Goal: Task Accomplishment & Management: Manage account settings

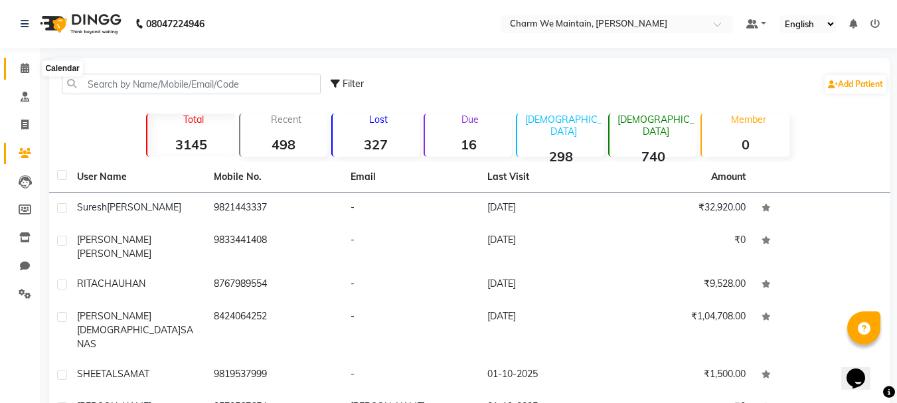
click at [27, 63] on icon at bounding box center [25, 68] width 9 height 10
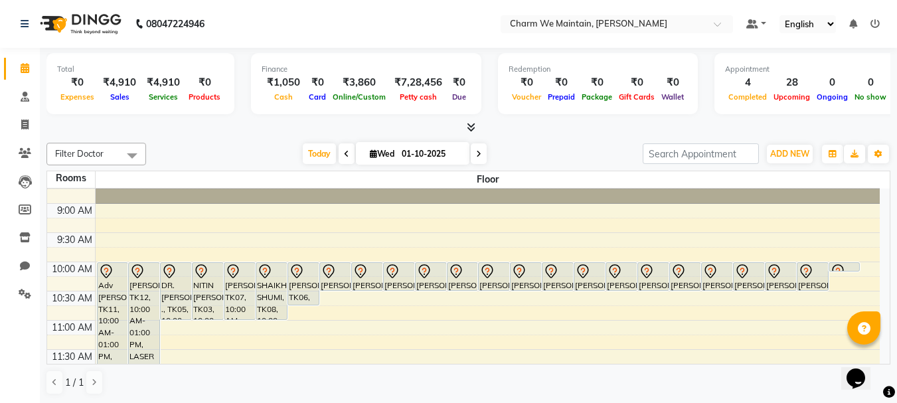
scroll to position [66, 0]
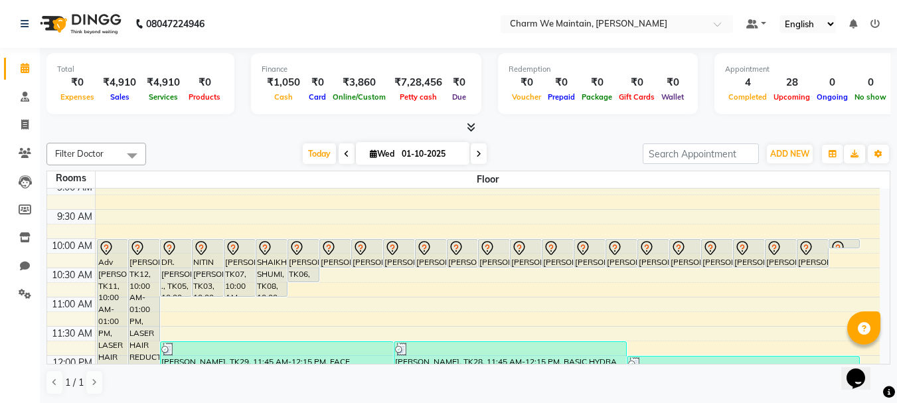
click at [344, 154] on icon at bounding box center [346, 154] width 5 height 8
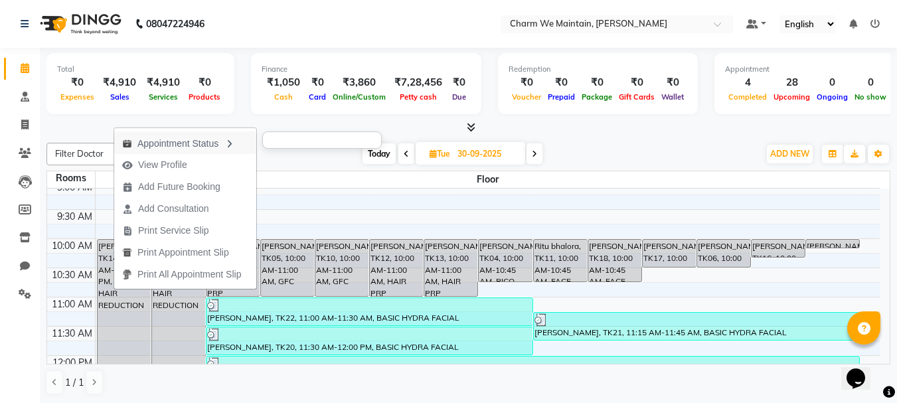
click at [204, 141] on div "Appointment Status" at bounding box center [185, 142] width 142 height 23
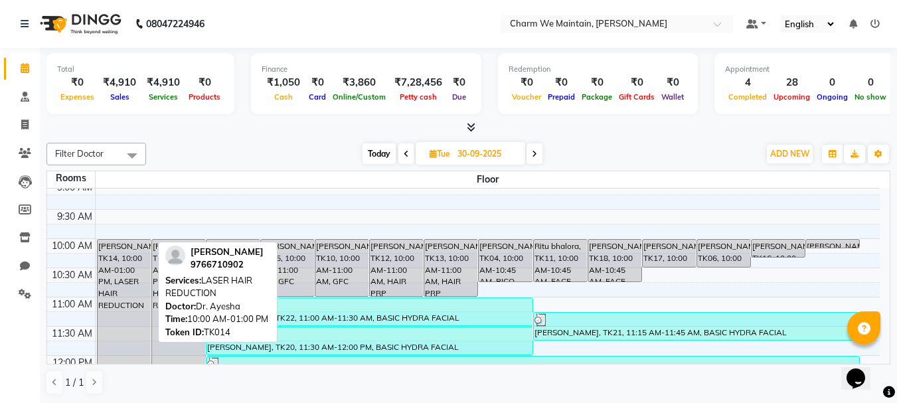
click at [111, 293] on div "[PERSON_NAME], TK14, 10:00 AM-01:00 PM, LASER HAIR REDUCTION" at bounding box center [124, 326] width 53 height 173
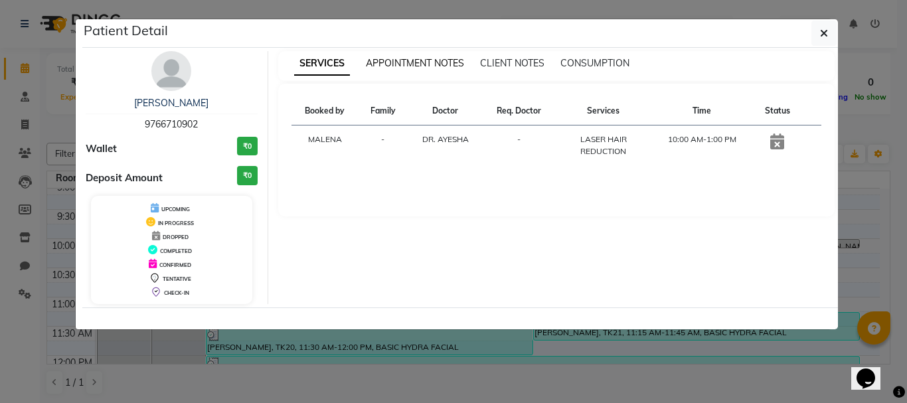
click at [399, 60] on span "APPOINTMENT NOTES" at bounding box center [415, 63] width 98 height 12
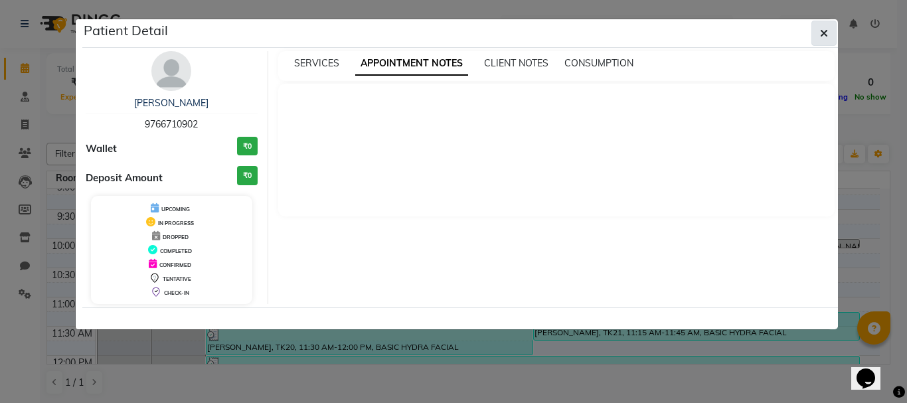
click at [820, 31] on icon "button" at bounding box center [824, 33] width 8 height 11
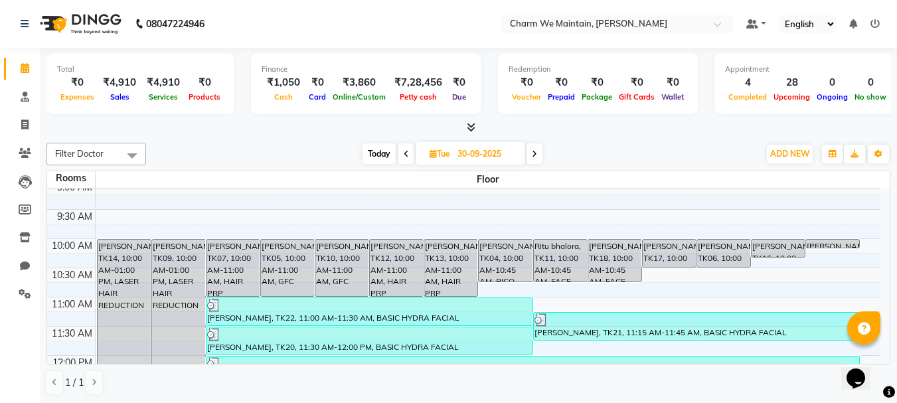
click at [378, 153] on span "Today" at bounding box center [378, 153] width 33 height 21
type input "01-10-2025"
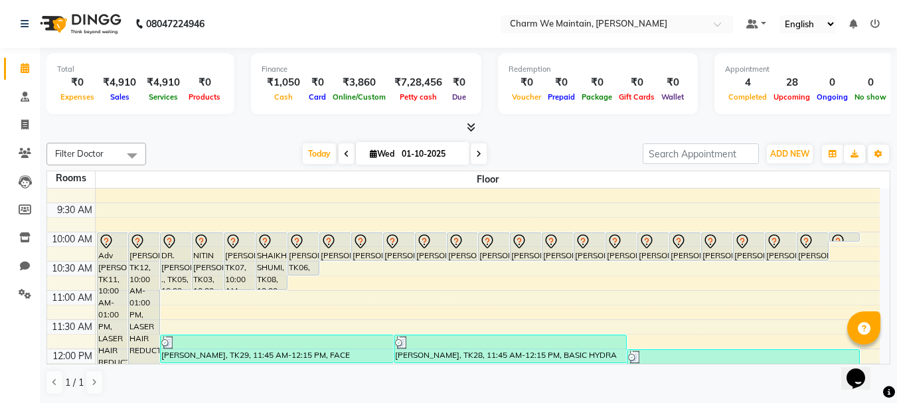
scroll to position [70, 0]
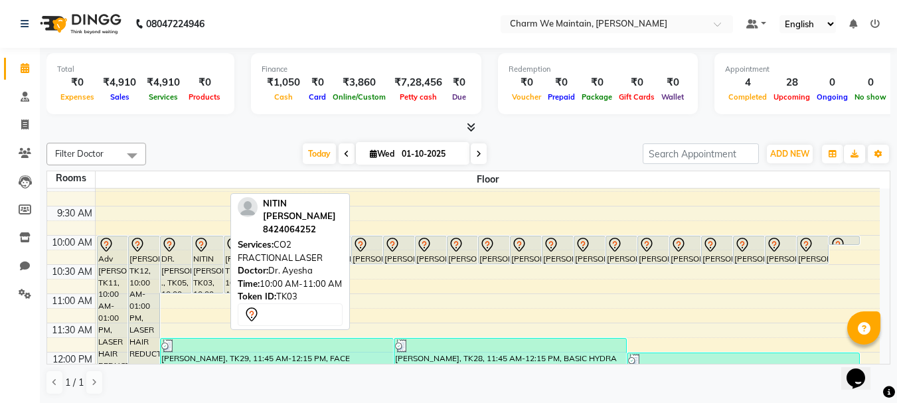
click at [201, 280] on div "NITIN [PERSON_NAME], TK03, 10:00 AM-11:00 AM, CO2 FRACTIONAL LASER" at bounding box center [207, 264] width 31 height 56
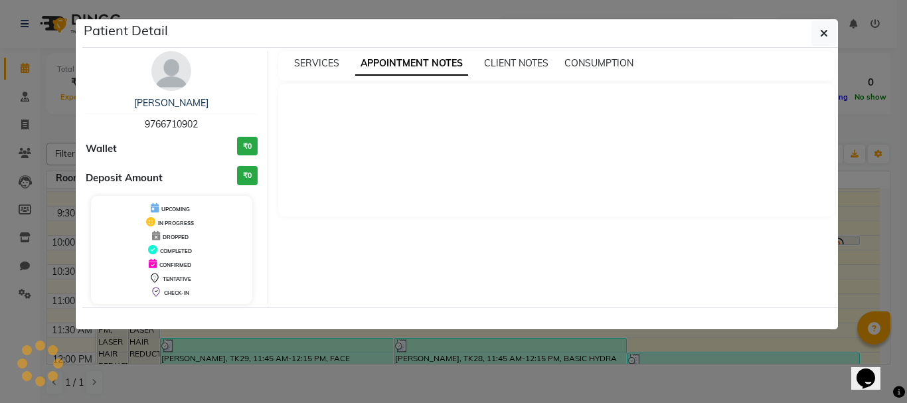
select select "7"
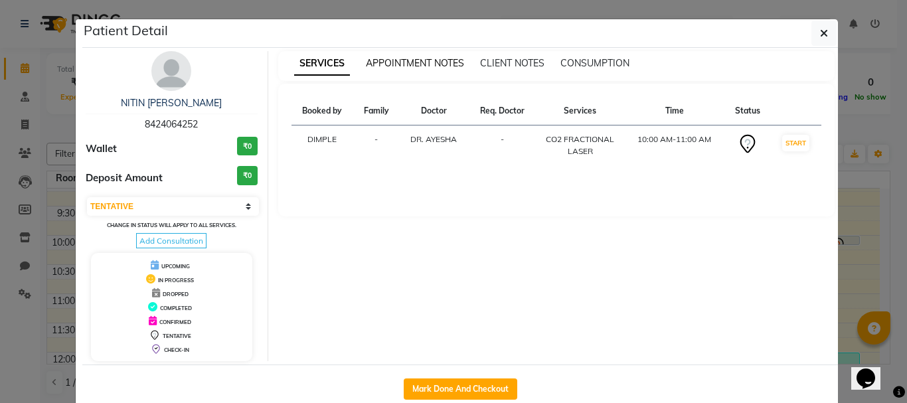
click at [406, 60] on span "APPOINTMENT NOTES" at bounding box center [415, 63] width 98 height 12
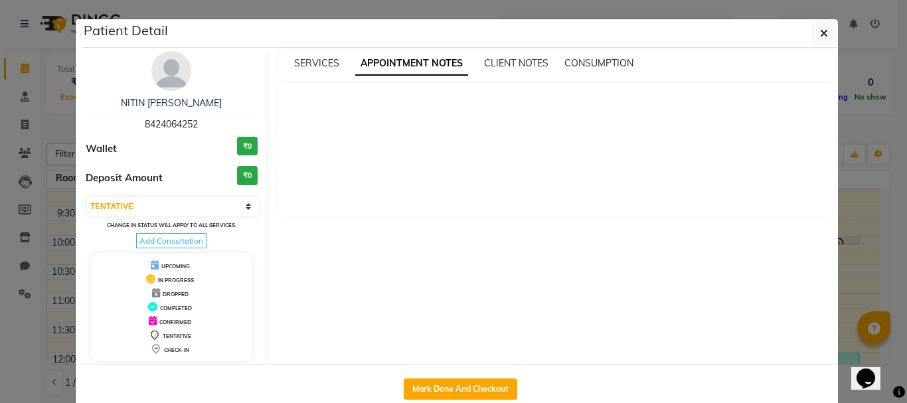
click at [451, 181] on div at bounding box center [556, 150] width 557 height 133
click at [822, 32] on icon "button" at bounding box center [824, 33] width 8 height 11
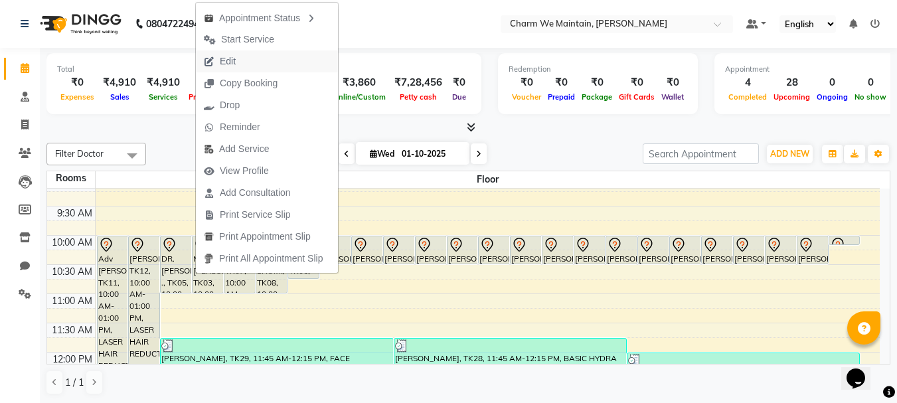
click at [241, 68] on span "Edit" at bounding box center [220, 61] width 48 height 22
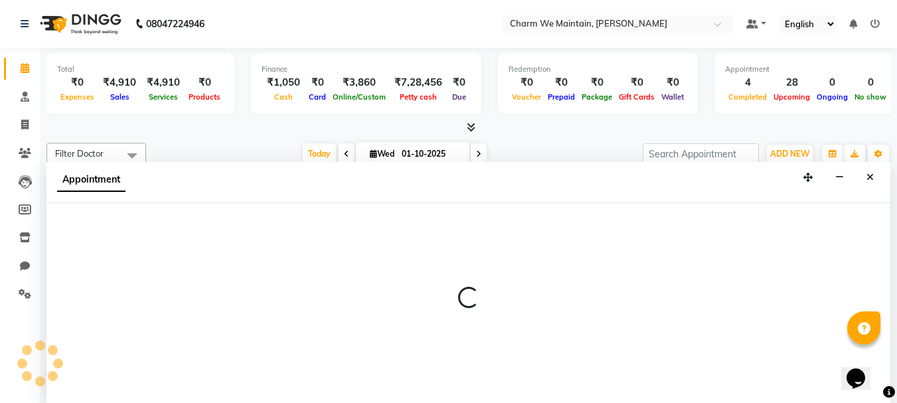
scroll to position [1, 0]
select select "tentative"
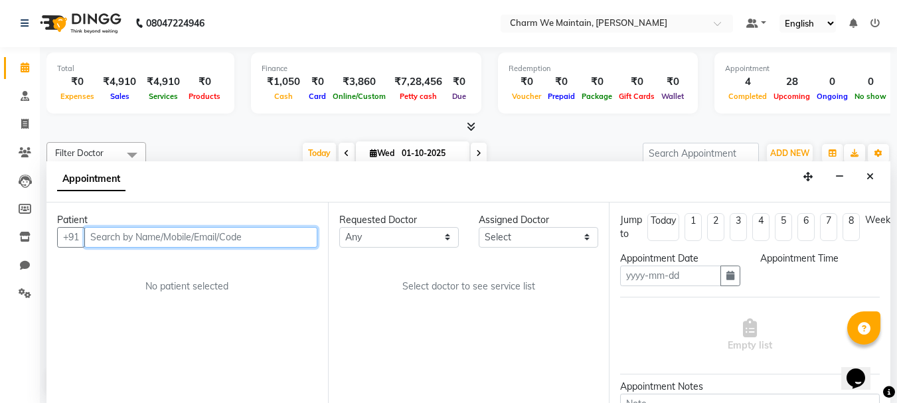
type input "01-10-2025"
select select "600"
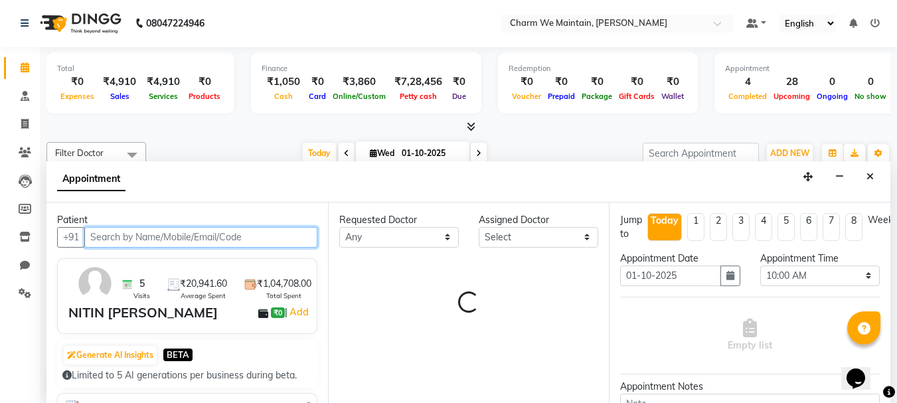
scroll to position [468, 0]
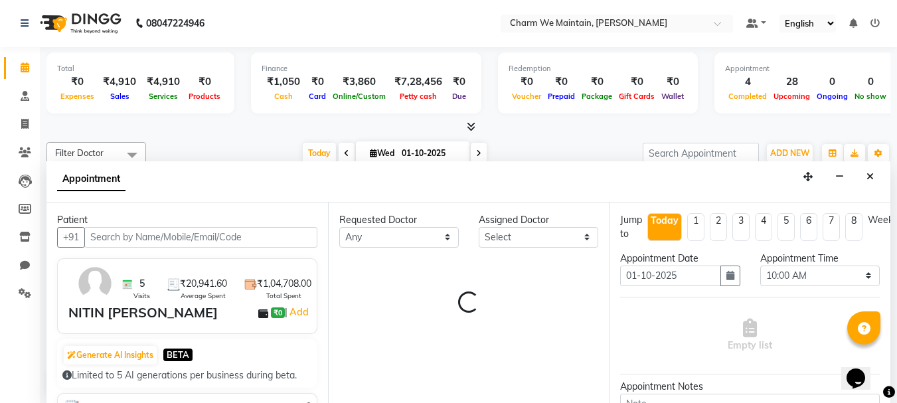
select select "86210"
select select "4343"
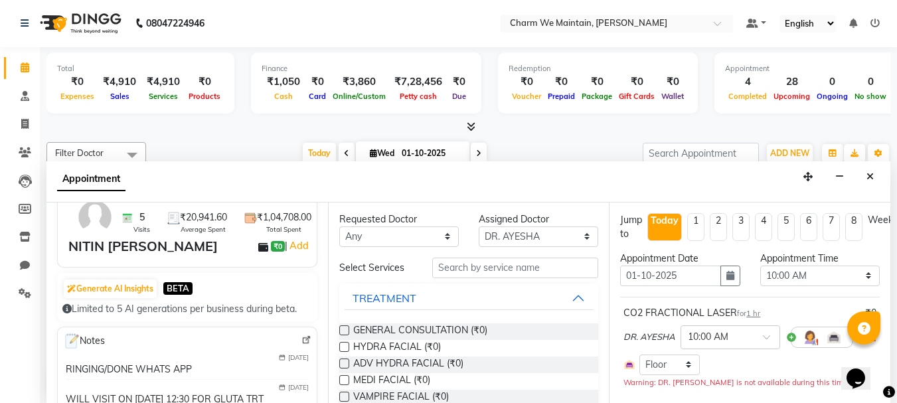
scroll to position [0, 0]
click at [563, 235] on select "Select DR. AYESHA DR. [GEOGRAPHIC_DATA]" at bounding box center [538, 237] width 119 height 21
select select "86212"
click at [479, 227] on select "Select DR. AYESHA DR. [GEOGRAPHIC_DATA]" at bounding box center [538, 237] width 119 height 21
click at [472, 266] on input "text" at bounding box center [515, 268] width 166 height 21
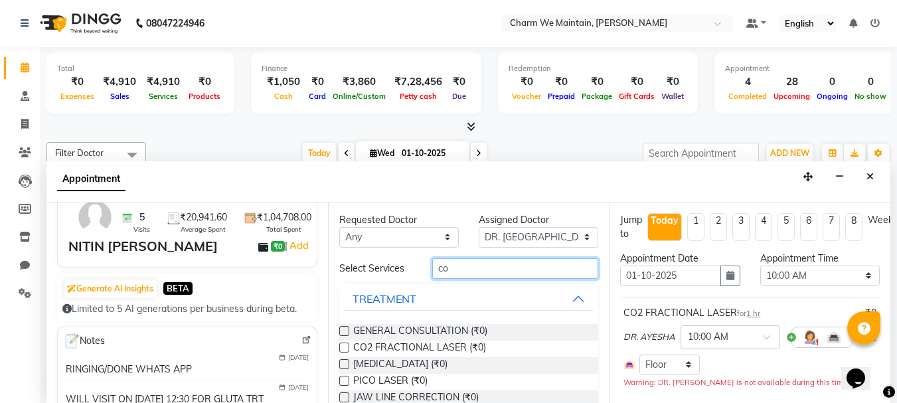
type input "co"
click at [344, 344] on label at bounding box center [344, 347] width 10 height 10
click at [344, 344] on input "checkbox" at bounding box center [343, 348] width 9 height 9
checkbox input "true"
select select "4343"
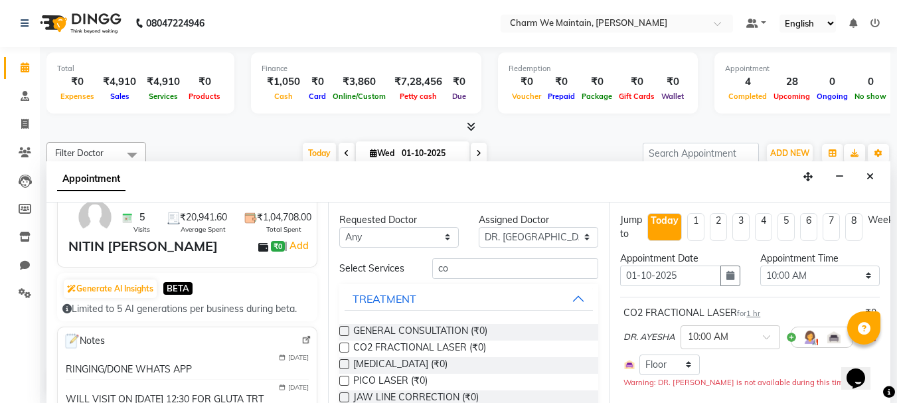
checkbox input "false"
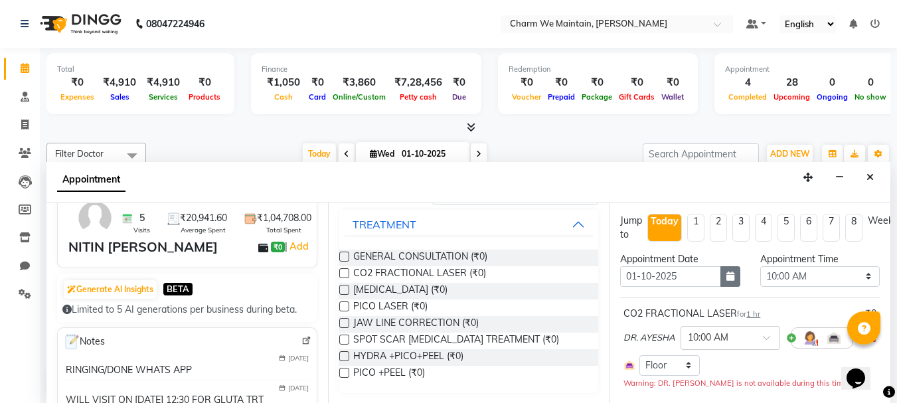
click at [723, 281] on button "button" at bounding box center [730, 276] width 20 height 21
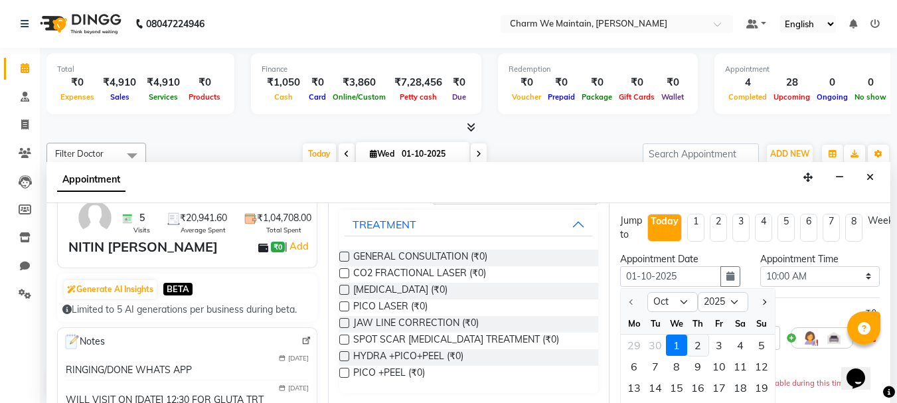
click at [704, 347] on div "2" at bounding box center [697, 344] width 21 height 21
type input "02-10-2025"
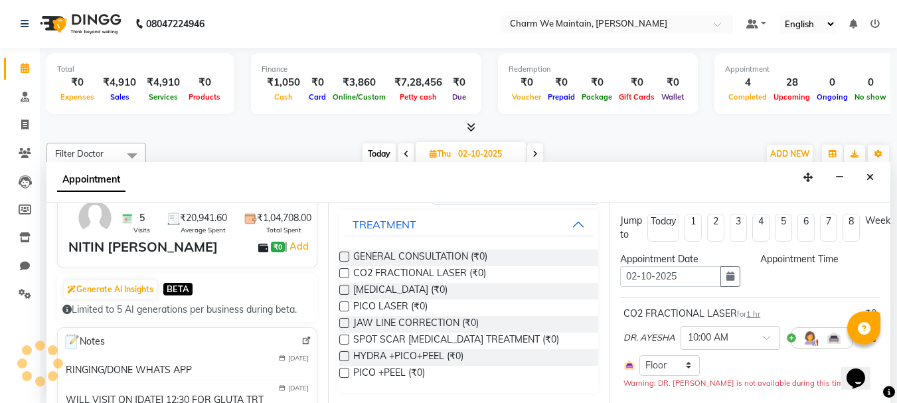
scroll to position [468, 0]
drag, startPoint x: 781, startPoint y: 276, endPoint x: 788, endPoint y: 275, distance: 7.4
click at [781, 276] on select "Select 09:00 AM 09:15 AM 09:30 AM 09:45 AM 10:00 AM 10:15 AM 10:30 AM 10:45 AM …" at bounding box center [819, 276] width 119 height 21
select select "720"
click at [760, 266] on select "Select 09:00 AM 09:15 AM 09:30 AM 09:45 AM 10:00 AM 10:15 AM 10:30 AM 10:45 AM …" at bounding box center [819, 276] width 119 height 21
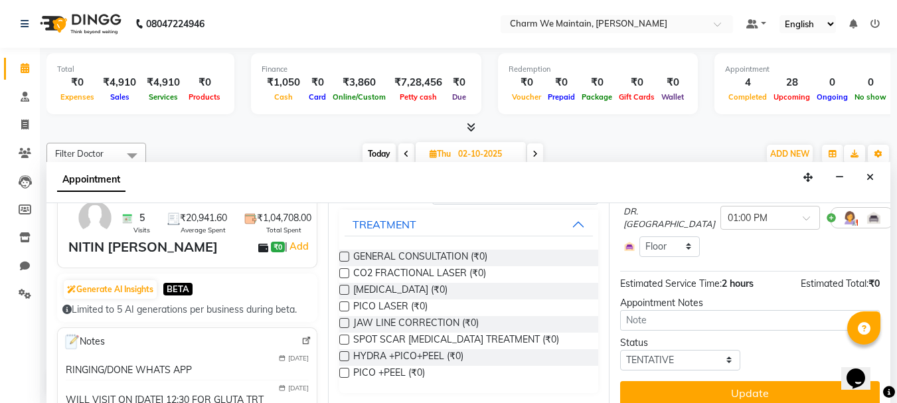
scroll to position [224, 0]
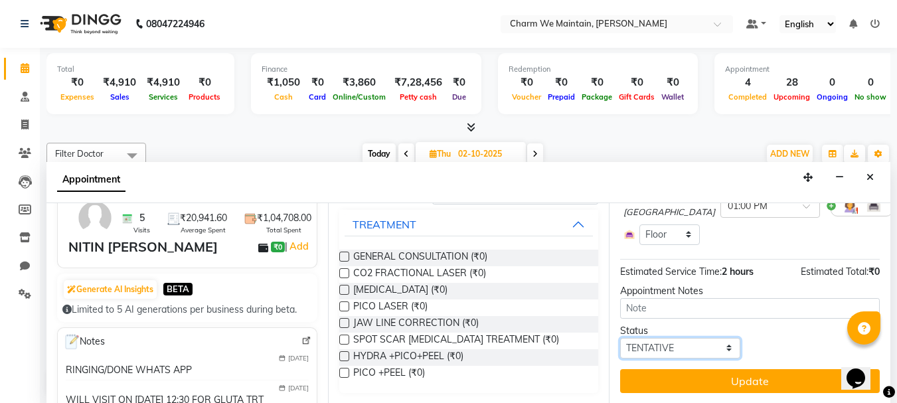
click at [708, 338] on select "Select TENTATIVE CONFIRM UPCOMING" at bounding box center [679, 348] width 119 height 21
select select "confirm booking"
click at [620, 338] on select "Select TENTATIVE CONFIRM UPCOMING" at bounding box center [679, 348] width 119 height 21
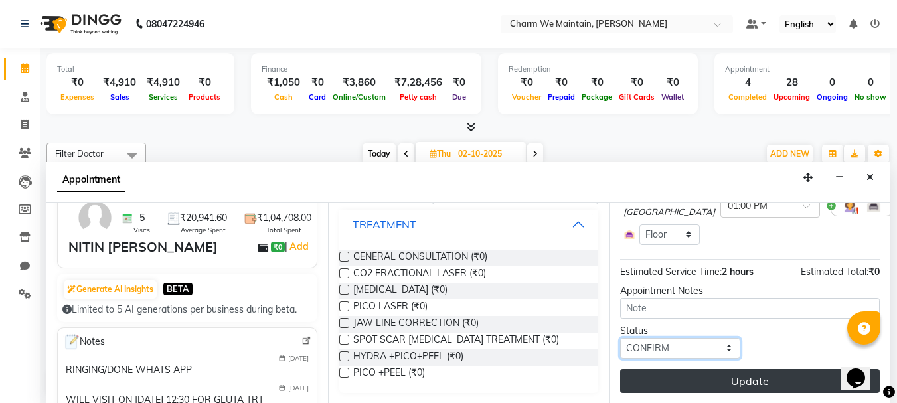
scroll to position [1, 0]
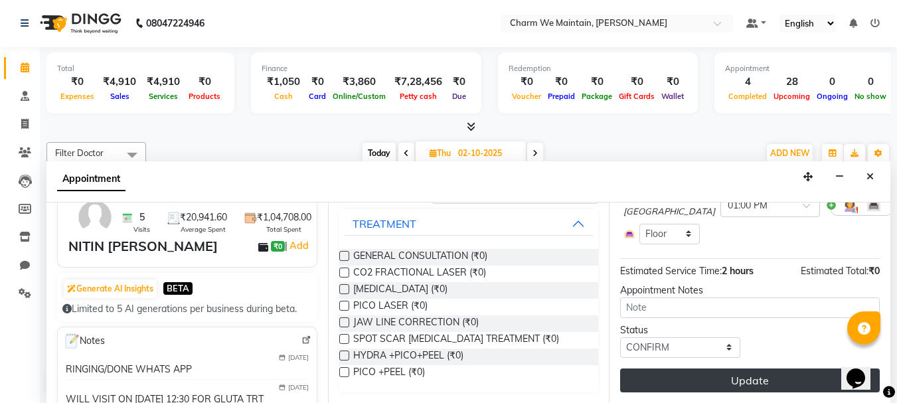
click at [754, 370] on button "Update" at bounding box center [750, 380] width 260 height 24
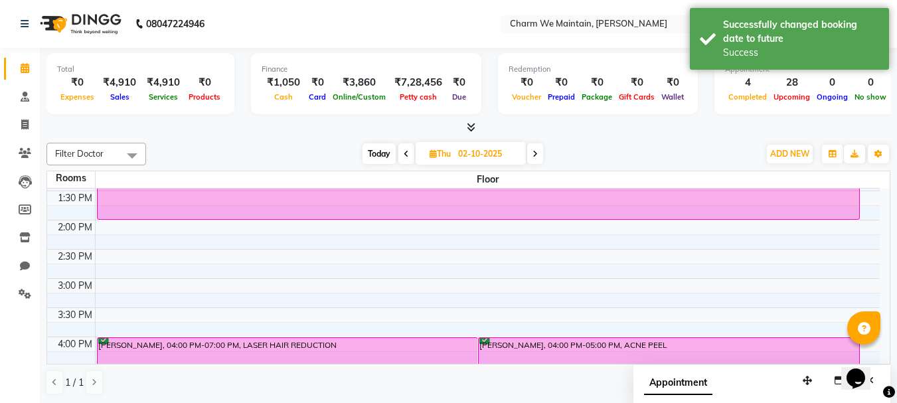
scroll to position [202, 0]
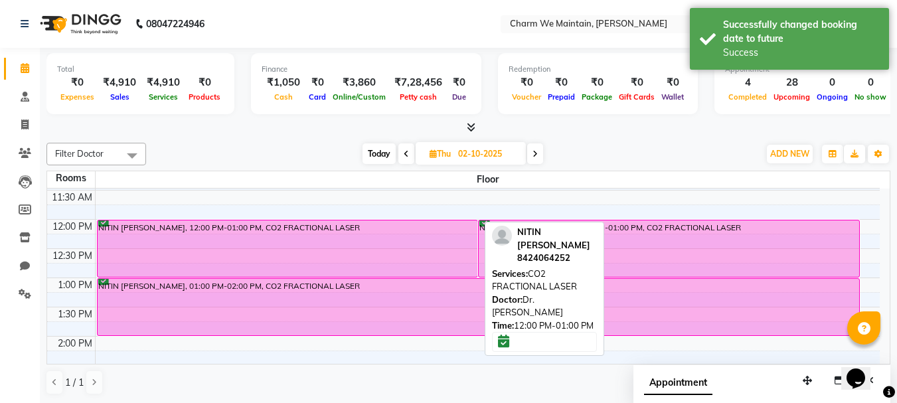
click at [346, 253] on div "NITIN VISHNU SANAS, 12:00 PM-01:00 PM, CO2 FRACTIONAL LASER" at bounding box center [288, 248] width 380 height 56
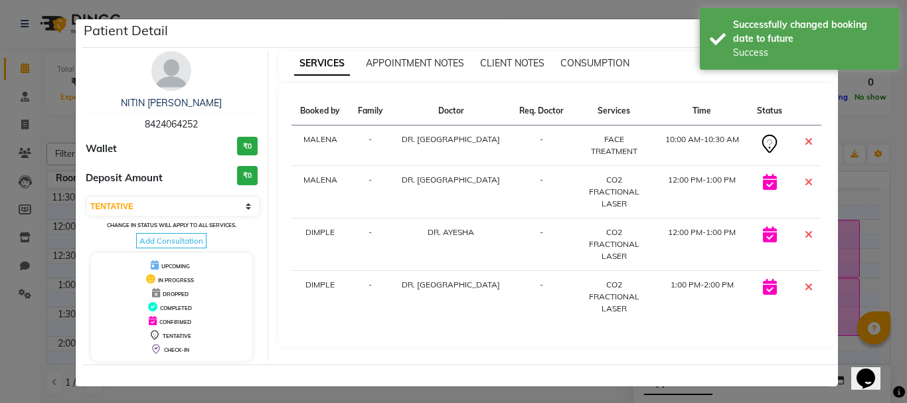
click at [804, 138] on icon at bounding box center [808, 141] width 8 height 11
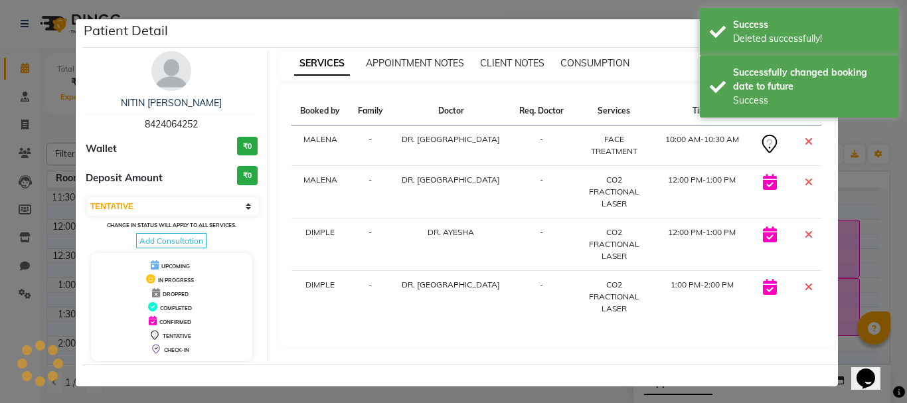
select select "6"
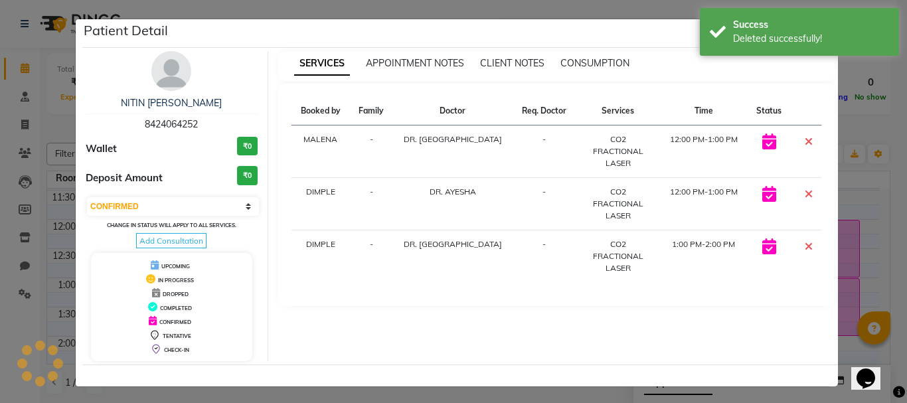
click at [797, 141] on td at bounding box center [805, 151] width 31 height 52
click at [804, 188] on icon at bounding box center [808, 193] width 8 height 11
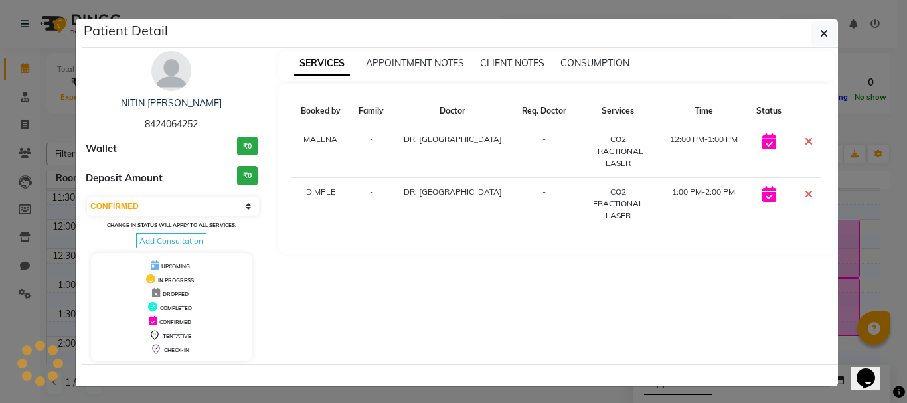
click at [804, 141] on icon at bounding box center [808, 141] width 8 height 11
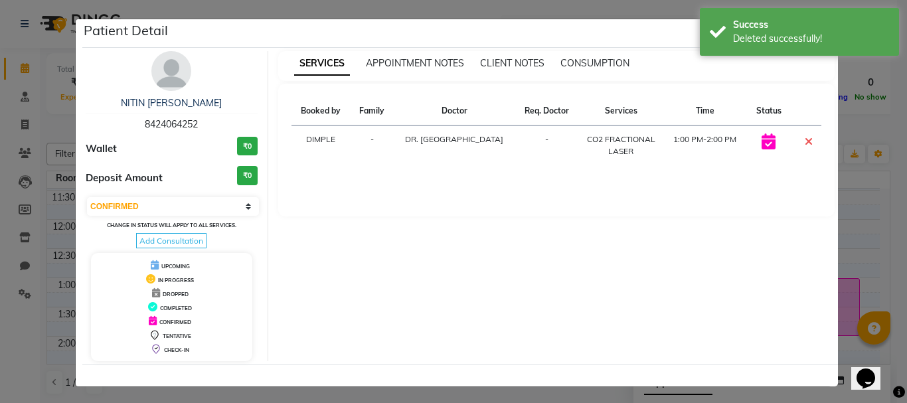
click at [852, 185] on ngb-modal-window "Patient Detail NITIN VISHNU SANAS 8424064252 Wallet ₹0 Deposit Amount ₹0 Select…" at bounding box center [453, 201] width 907 height 403
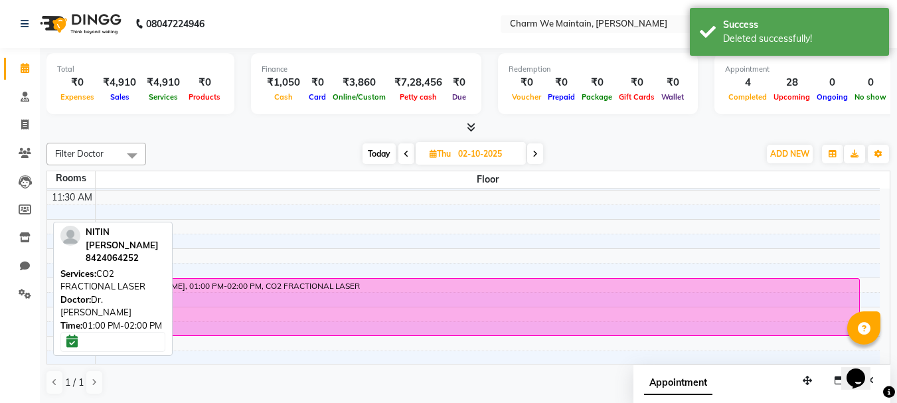
click at [368, 309] on div "NITIN [PERSON_NAME], 01:00 PM-02:00 PM, CO2 FRACTIONAL LASER" at bounding box center [479, 307] width 762 height 56
select select "6"
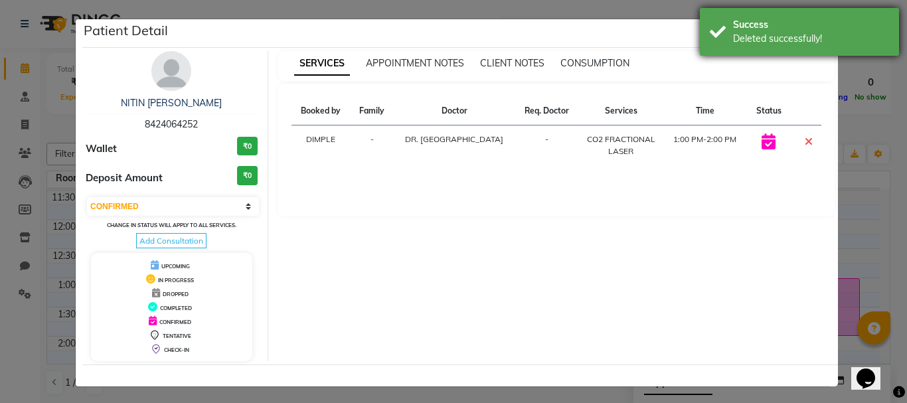
click at [814, 52] on div "Success Deleted successfully!" at bounding box center [799, 32] width 199 height 48
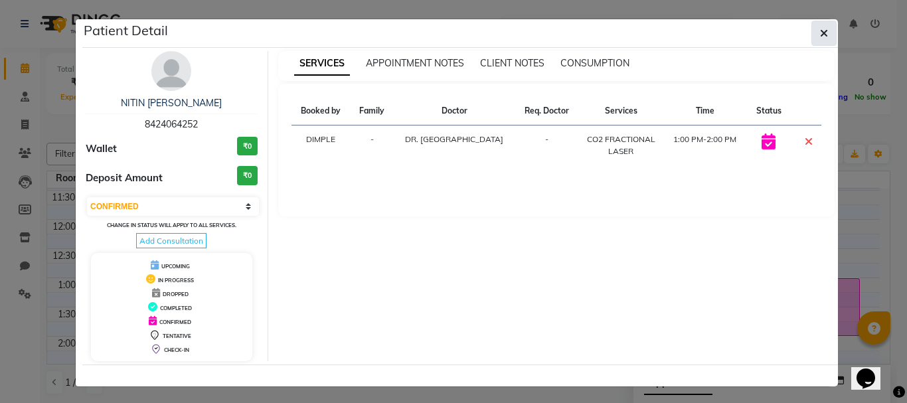
click at [824, 29] on button "button" at bounding box center [823, 33] width 25 height 25
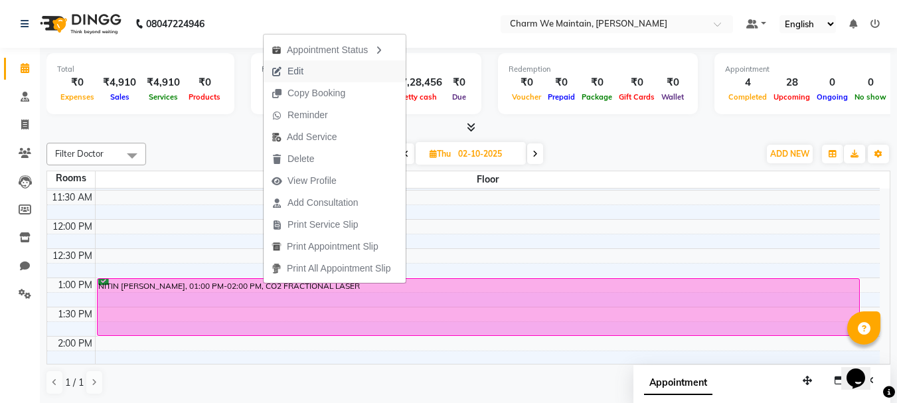
click at [330, 73] on button "Edit" at bounding box center [334, 71] width 142 height 22
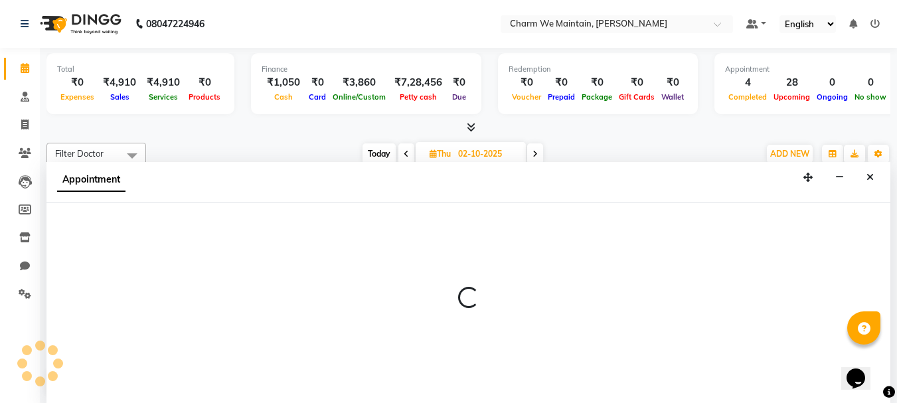
select select "confirm booking"
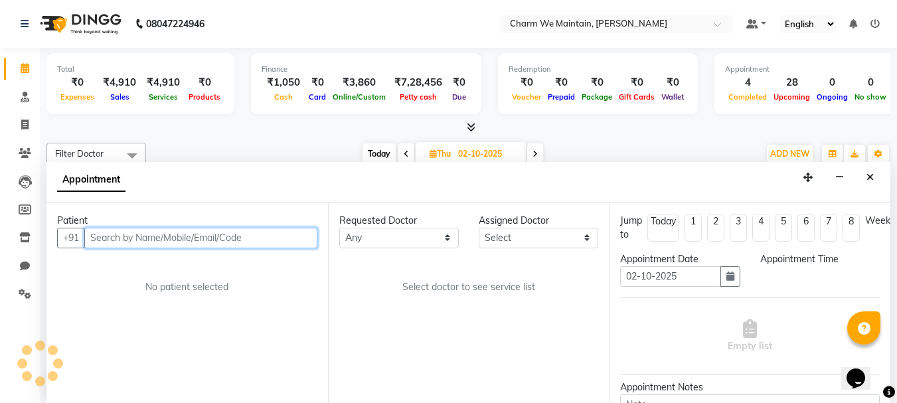
select select "780"
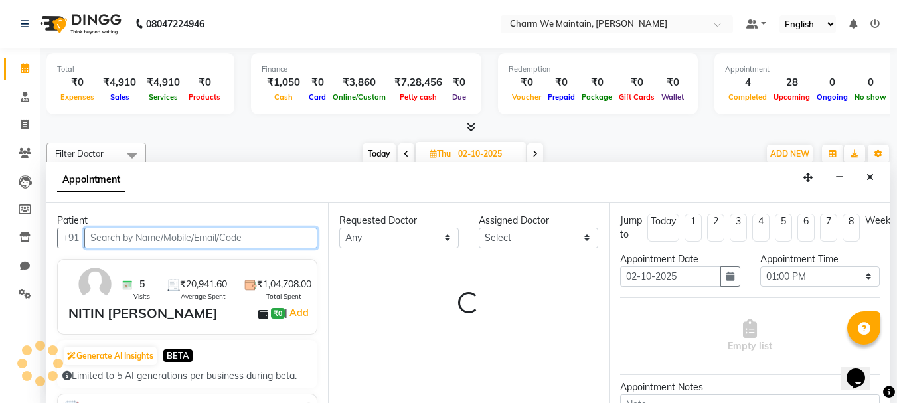
select select "86212"
select select "4343"
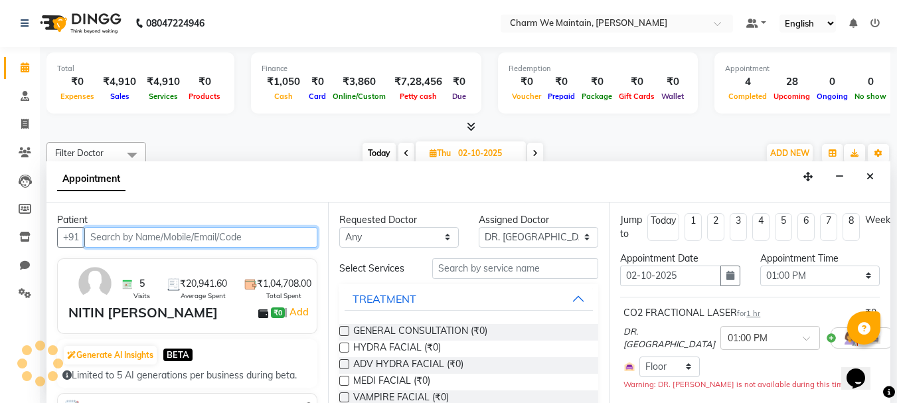
scroll to position [468, 0]
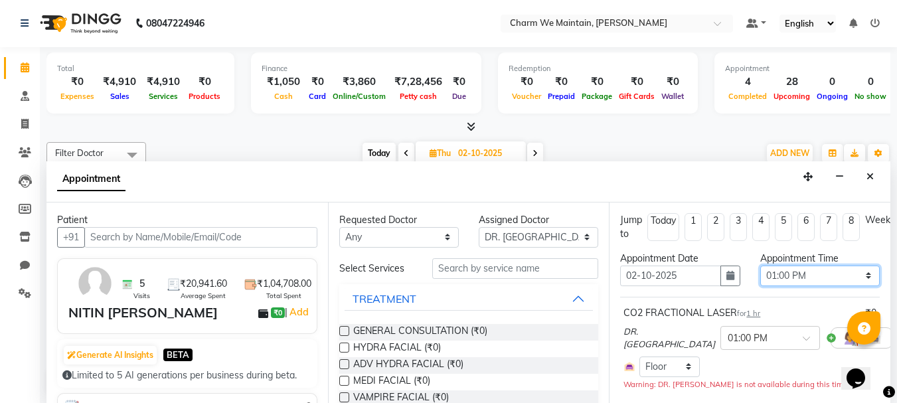
click at [777, 280] on select "Select 09:00 AM 09:15 AM 09:30 AM 09:45 AM 10:00 AM 10:15 AM 10:30 AM 10:45 AM …" at bounding box center [819, 275] width 119 height 21
select select "720"
click at [760, 265] on select "Select 09:00 AM 09:15 AM 09:30 AM 09:45 AM 10:00 AM 10:15 AM 10:30 AM 10:45 AM …" at bounding box center [819, 275] width 119 height 21
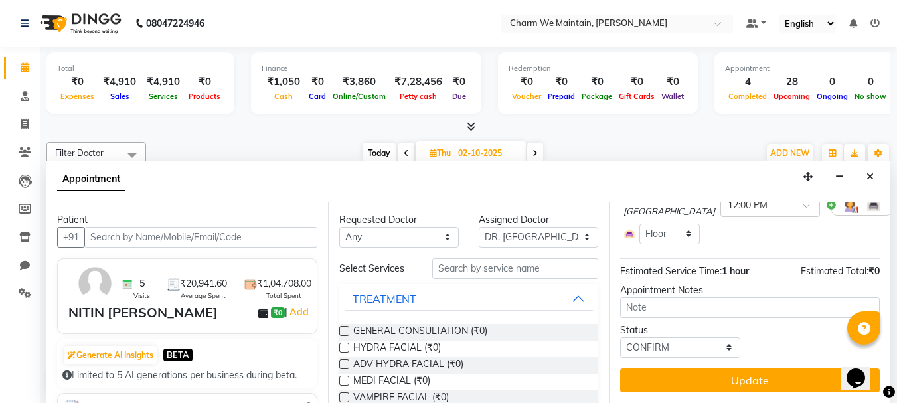
scroll to position [143, 0]
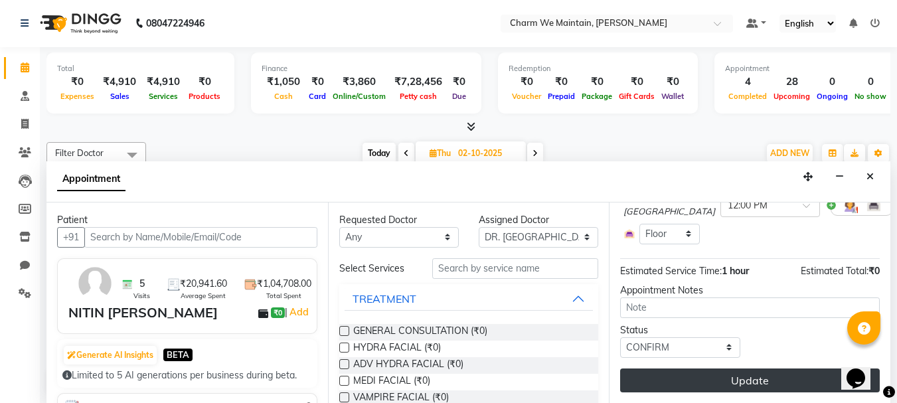
click at [762, 368] on button "Update" at bounding box center [750, 380] width 260 height 24
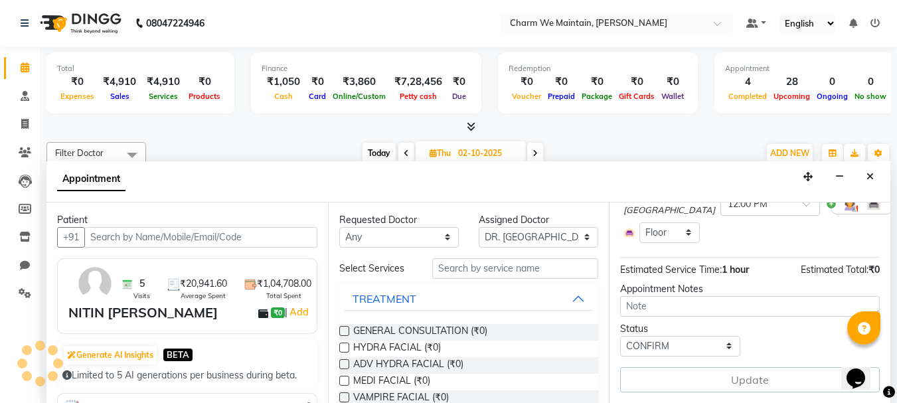
scroll to position [144, 0]
click at [580, 57] on div "Redemption ₹0 Voucher ₹0 Prepaid ₹0 Package ₹0 Gift Cards ₹0 Wallet" at bounding box center [598, 82] width 200 height 61
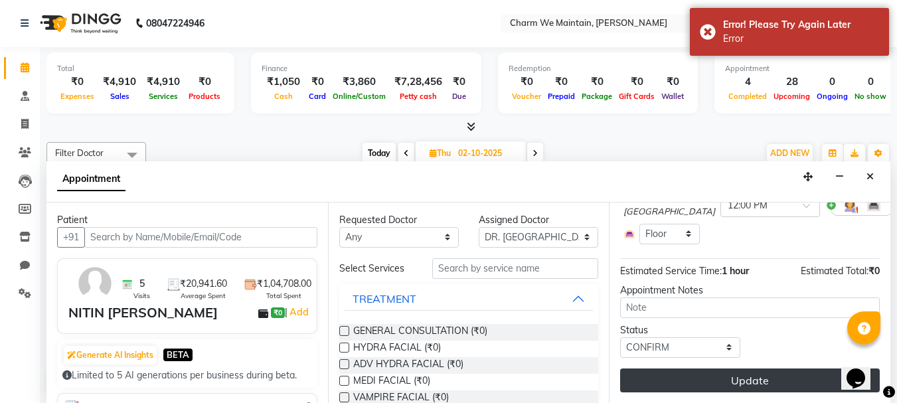
click at [770, 379] on button "Update" at bounding box center [750, 380] width 260 height 24
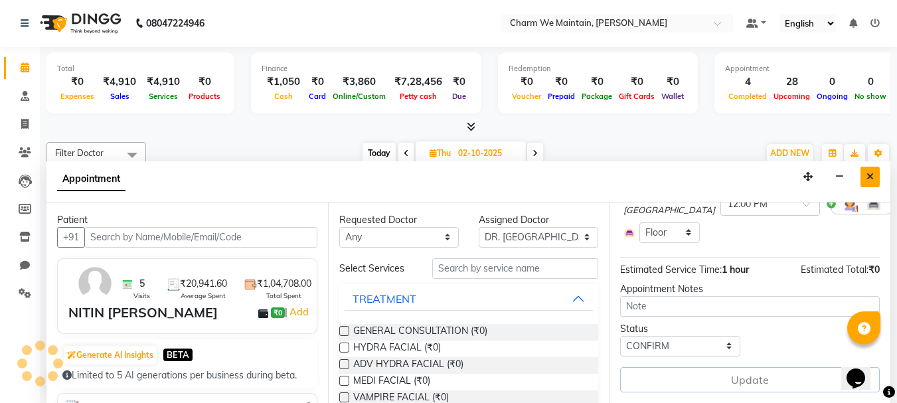
click at [870, 178] on icon "Close" at bounding box center [869, 176] width 7 height 9
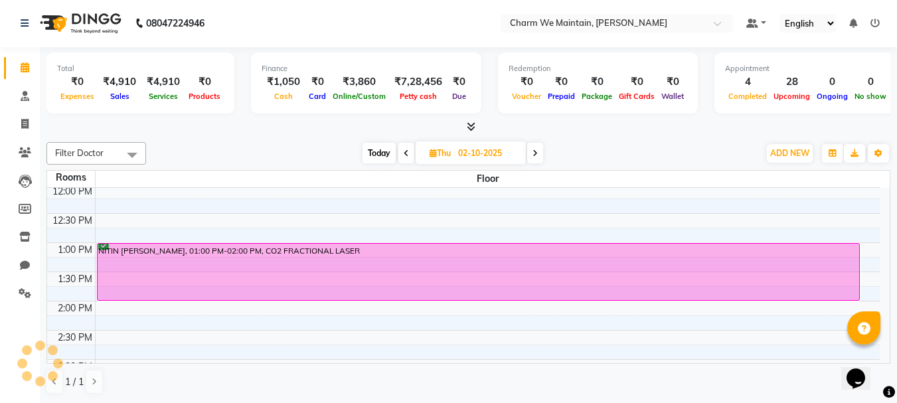
scroll to position [265, 0]
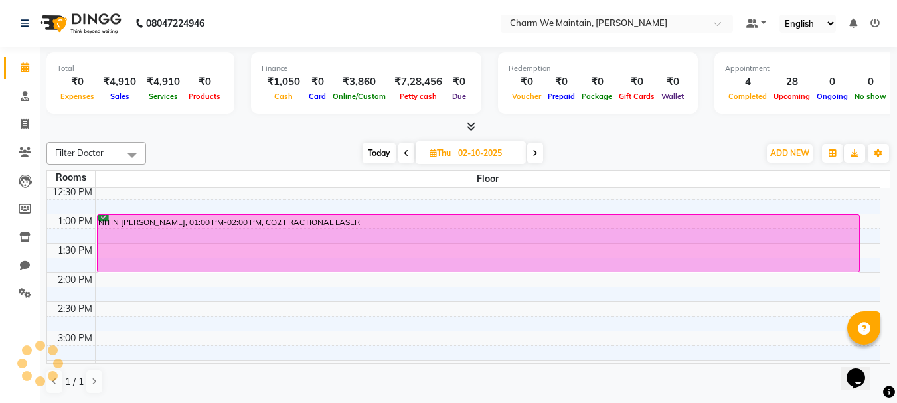
click at [225, 299] on div "8:00 AM 8:30 AM 9:00 AM 9:30 AM 10:00 AM 10:30 AM 11:00 AM 11:30 AM 12:00 PM 12…" at bounding box center [463, 359] width 832 height 875
select select "855"
select select "tentative"
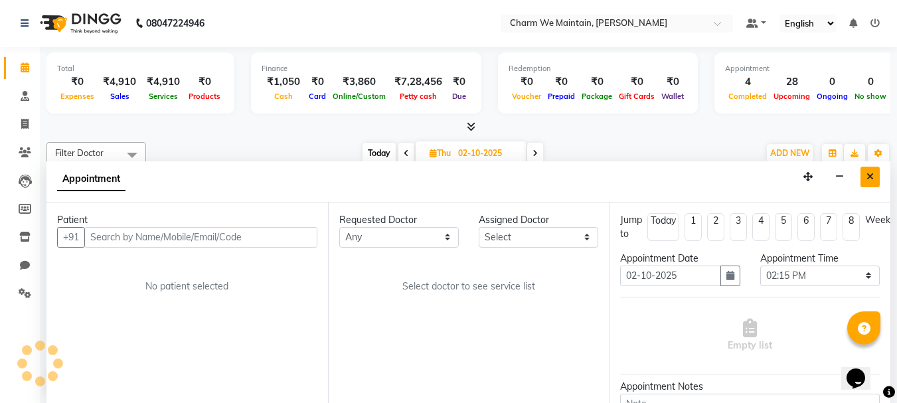
click at [864, 174] on button "Close" at bounding box center [869, 177] width 19 height 21
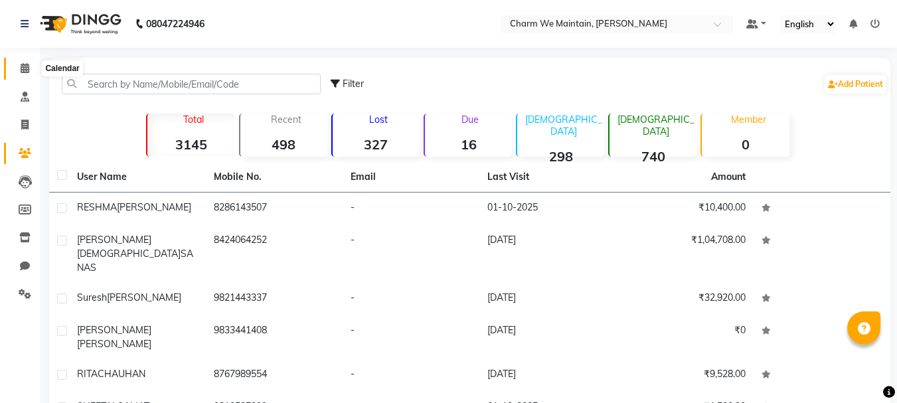
click at [28, 62] on span at bounding box center [24, 68] width 23 height 15
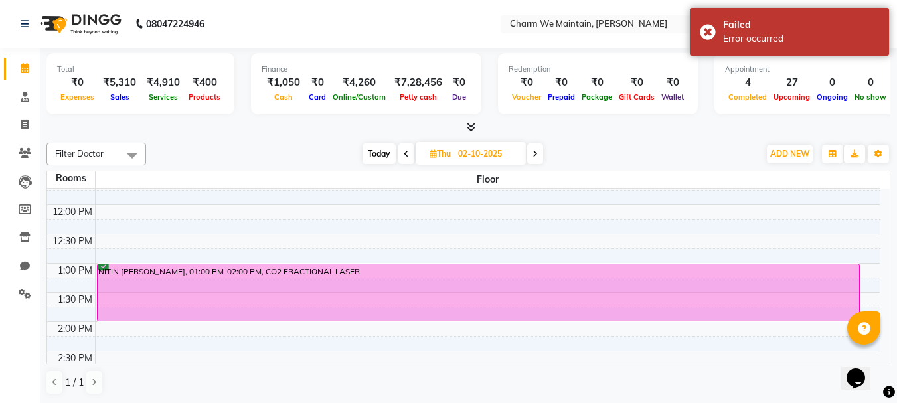
scroll to position [199, 0]
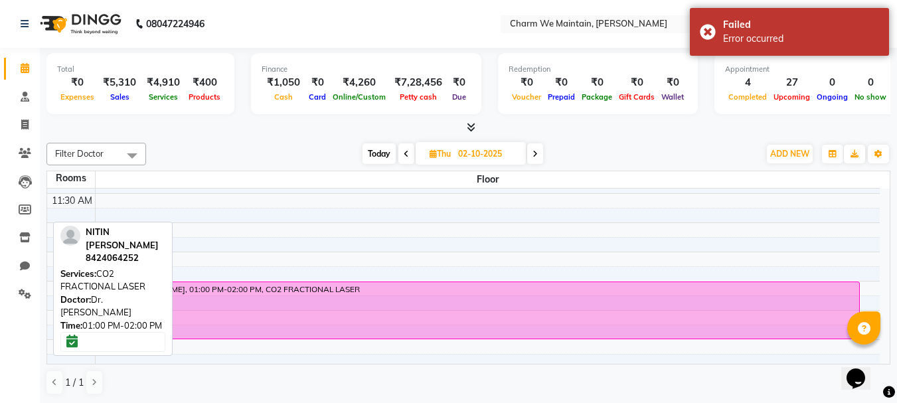
click at [577, 302] on div "NITIN [PERSON_NAME], 01:00 PM-02:00 PM, CO2 FRACTIONAL LASER" at bounding box center [479, 310] width 762 height 56
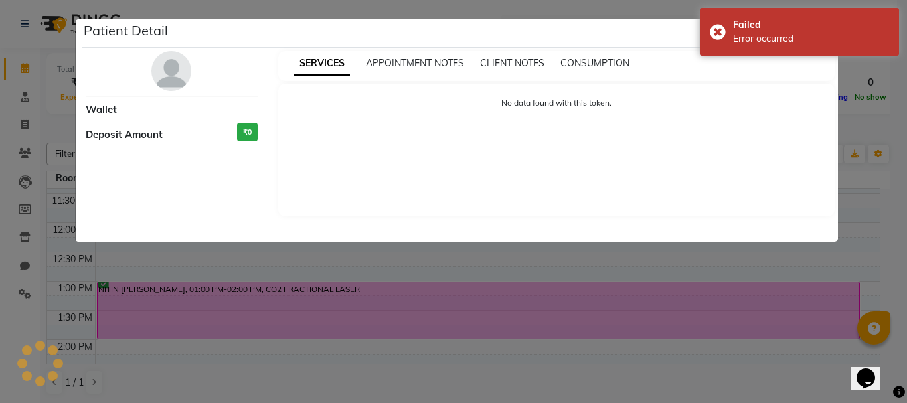
select select "6"
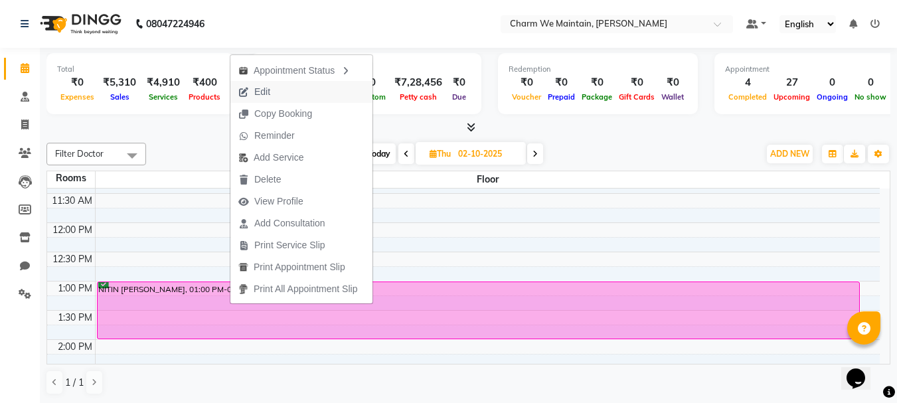
click at [285, 93] on button "Edit" at bounding box center [301, 92] width 142 height 22
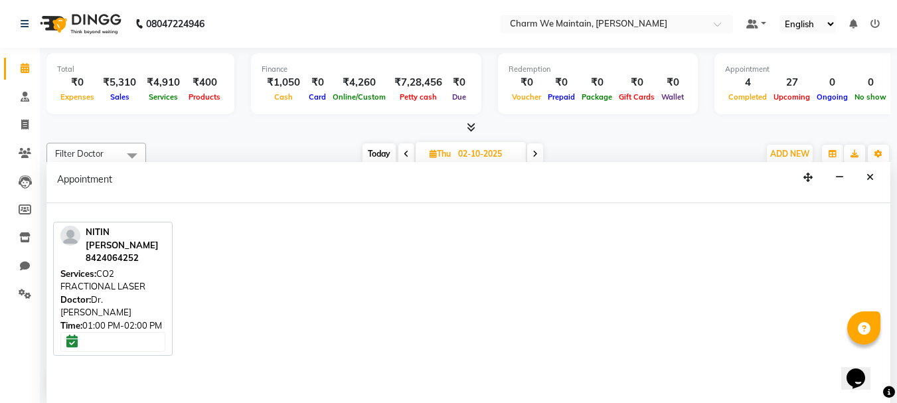
select select "tentative"
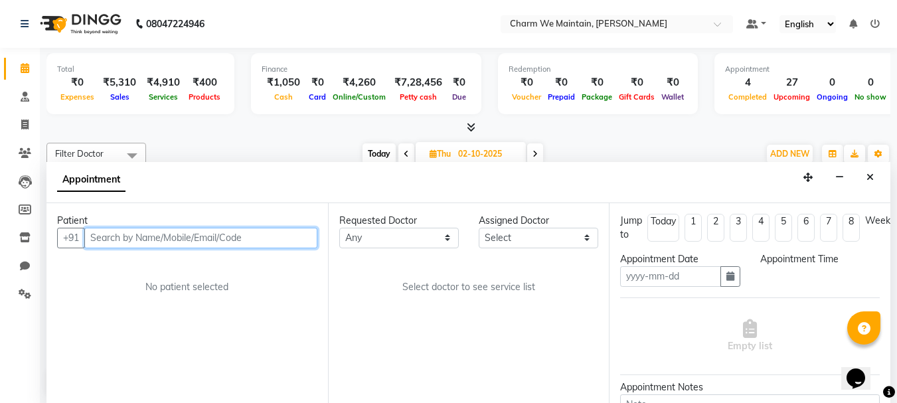
type input "02-10-2025"
select select "confirm booking"
select select "780"
select select "86212"
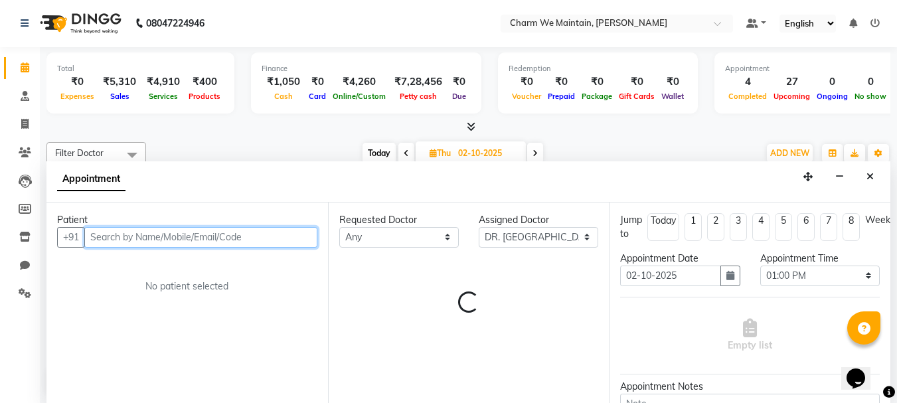
select select "4343"
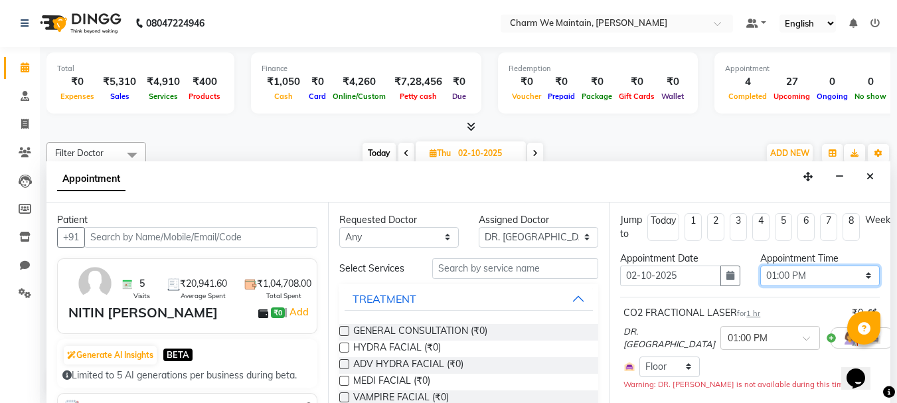
click at [788, 275] on select "Select 09:00 AM 09:15 AM 09:30 AM 09:45 AM 10:00 AM 10:15 AM 10:30 AM 10:45 AM …" at bounding box center [819, 275] width 119 height 21
select select "720"
click at [760, 265] on select "Select 09:00 AM 09:15 AM 09:30 AM 09:45 AM 10:00 AM 10:15 AM 10:30 AM 10:45 AM …" at bounding box center [819, 275] width 119 height 21
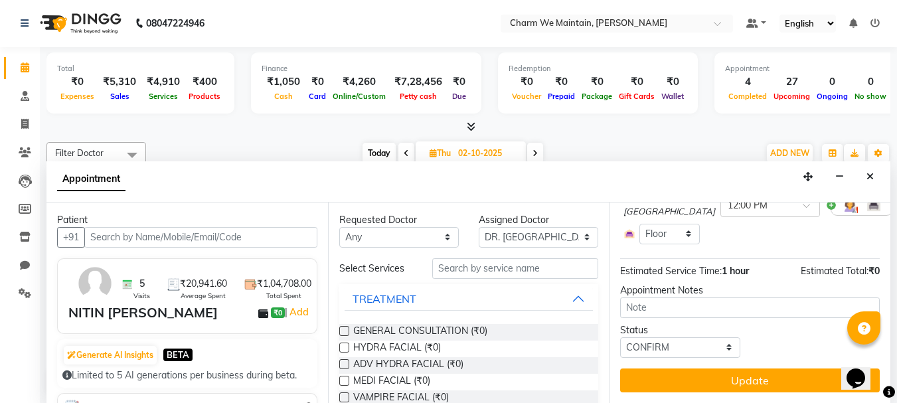
scroll to position [143, 0]
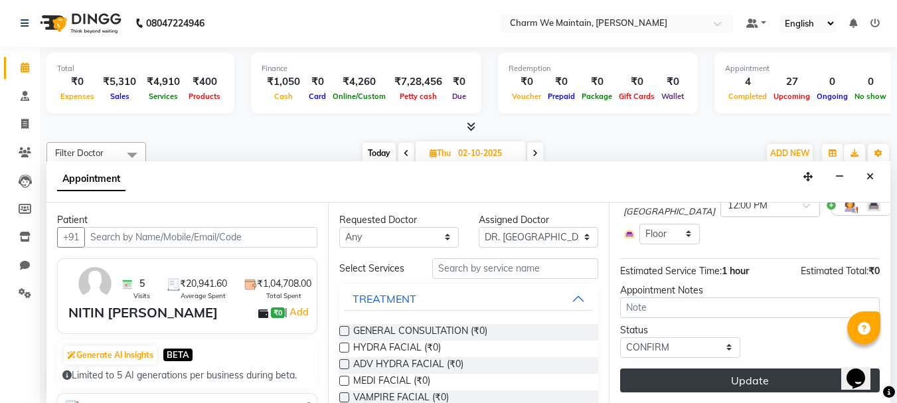
click at [704, 372] on button "Update" at bounding box center [750, 380] width 260 height 24
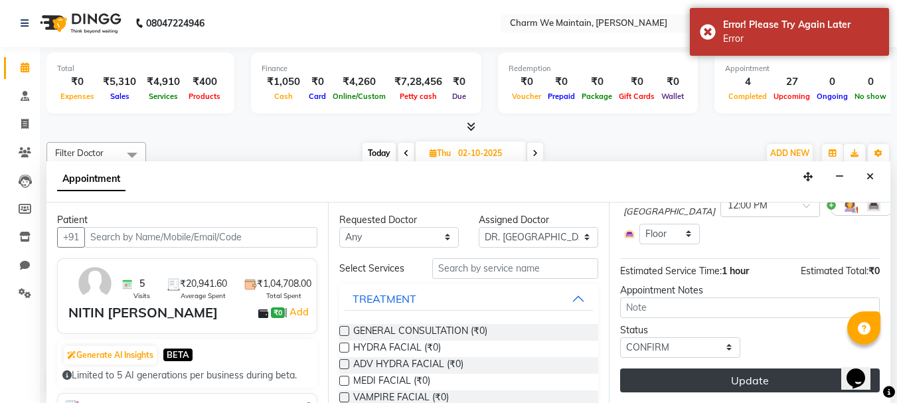
click at [674, 371] on button "Update" at bounding box center [750, 380] width 260 height 24
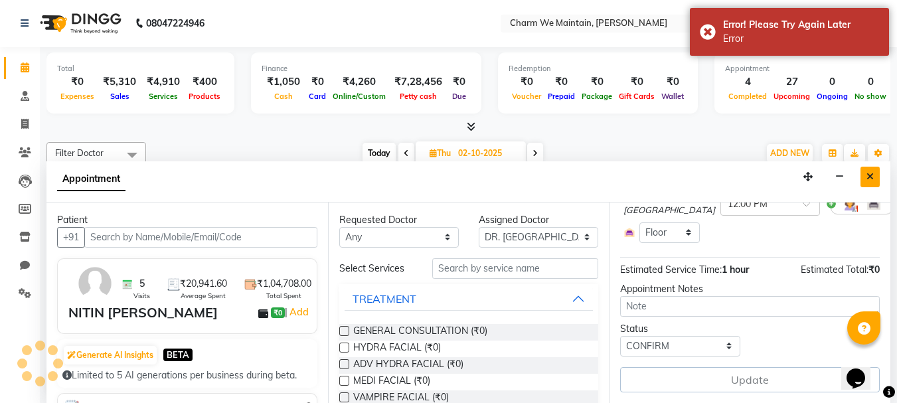
click at [867, 175] on icon "Close" at bounding box center [869, 176] width 7 height 9
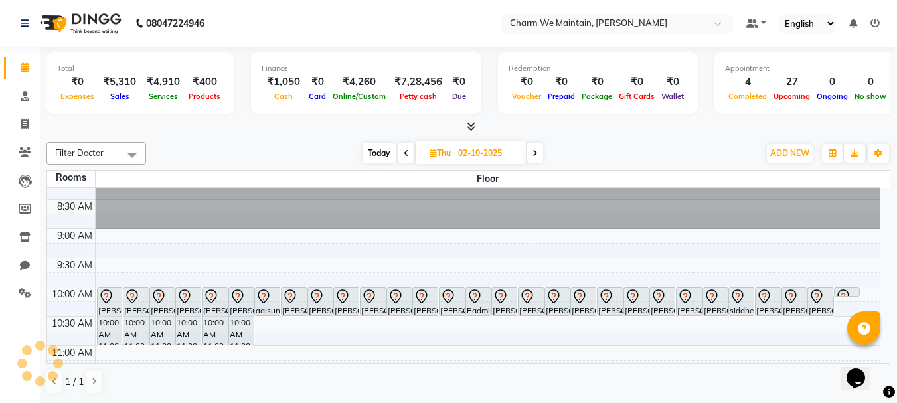
scroll to position [0, 0]
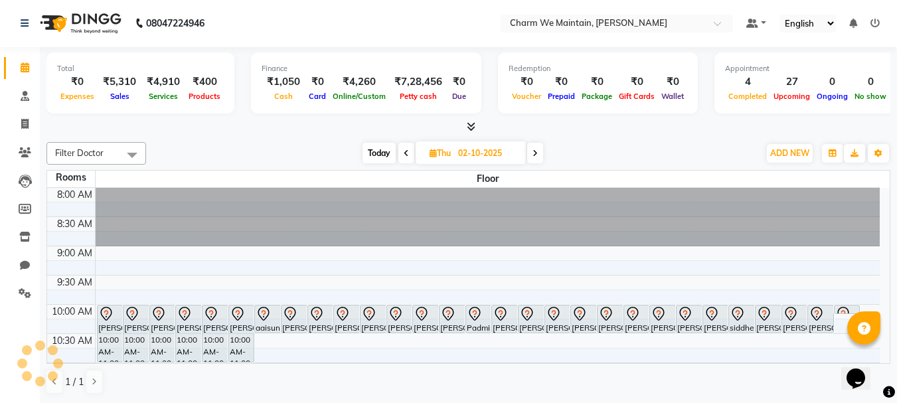
click at [377, 157] on span "Today" at bounding box center [378, 153] width 33 height 21
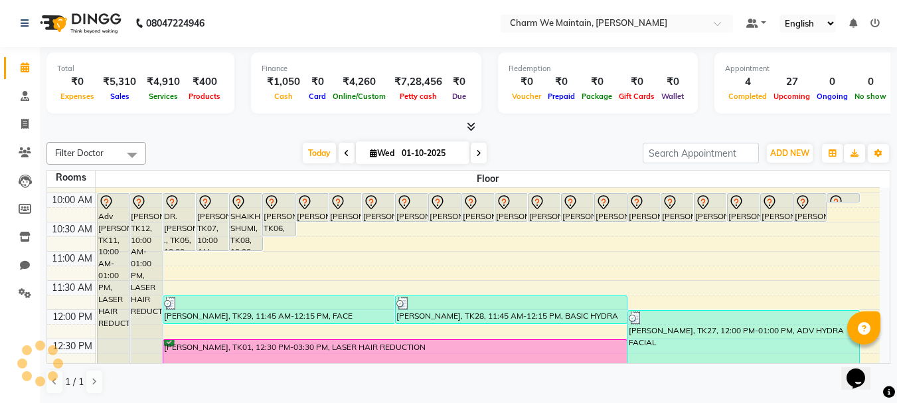
scroll to position [70, 0]
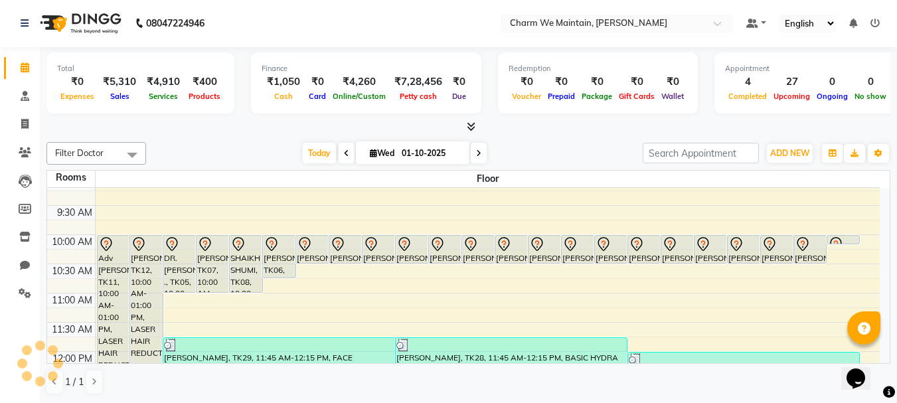
click at [479, 154] on icon at bounding box center [478, 153] width 5 height 8
type input "02-10-2025"
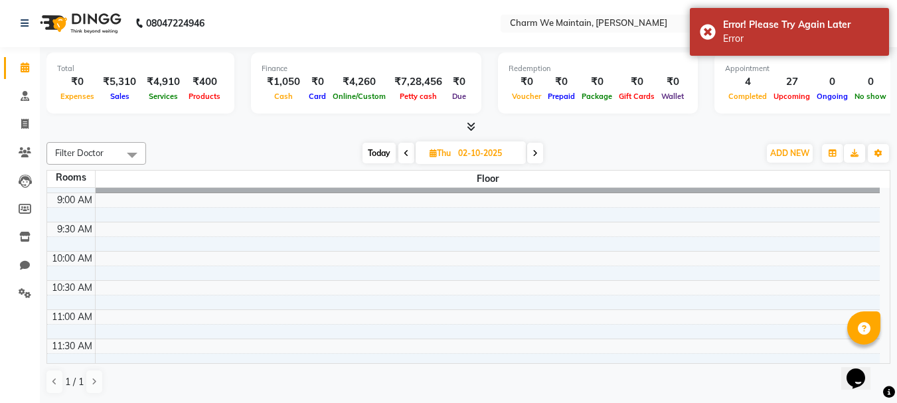
scroll to position [0, 0]
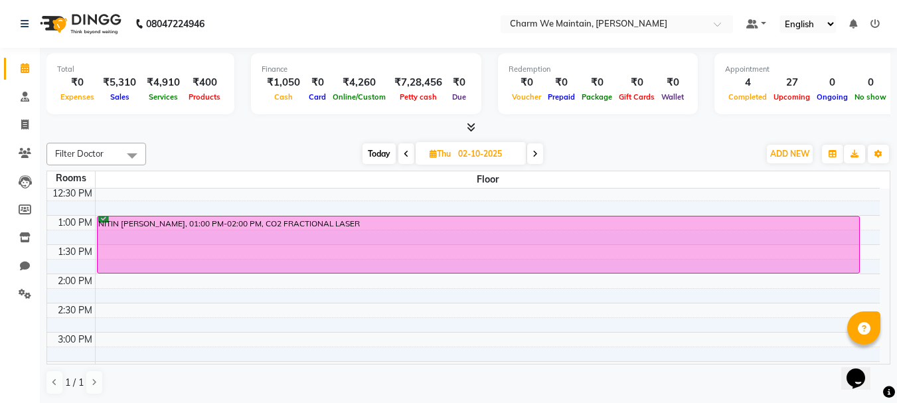
scroll to position [265, 0]
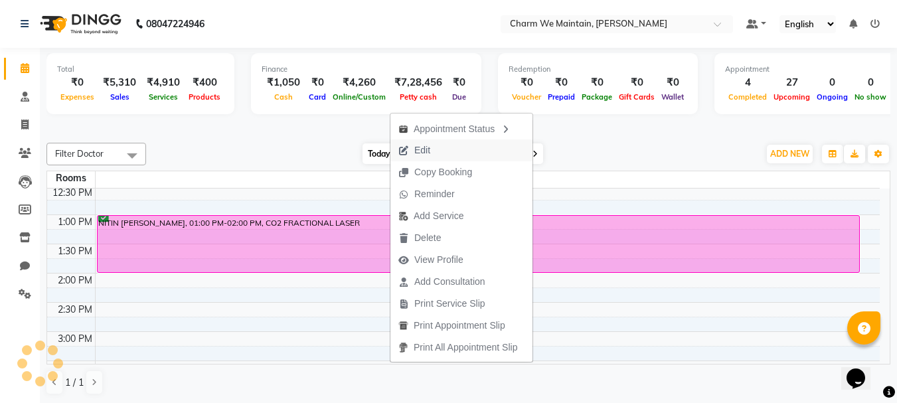
click at [455, 149] on button "Edit" at bounding box center [461, 150] width 142 height 22
select select "tentative"
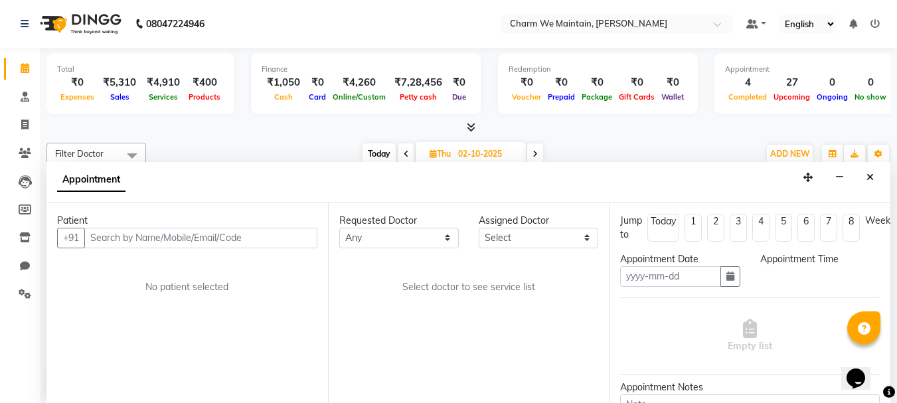
type input "02-10-2025"
select select "confirm booking"
select select "780"
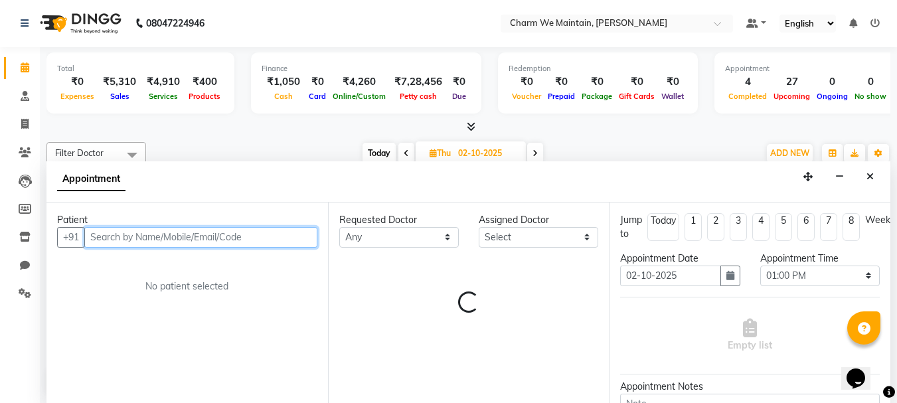
scroll to position [468, 0]
select select "86212"
select select "4343"
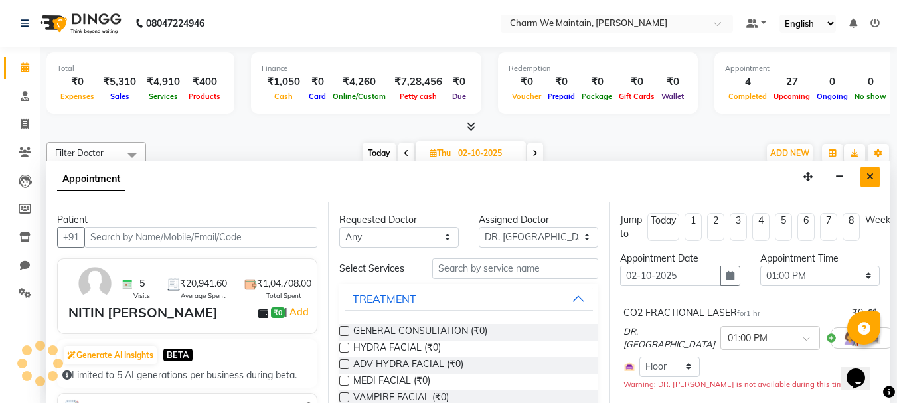
click at [867, 174] on icon "Close" at bounding box center [869, 176] width 7 height 9
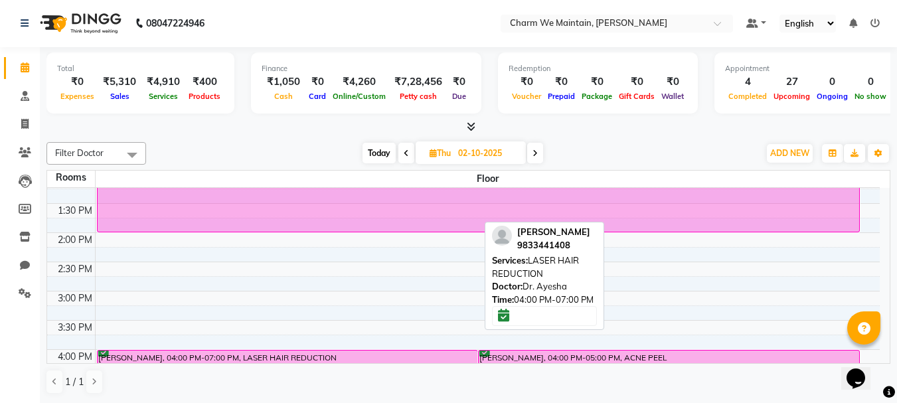
scroll to position [269, 0]
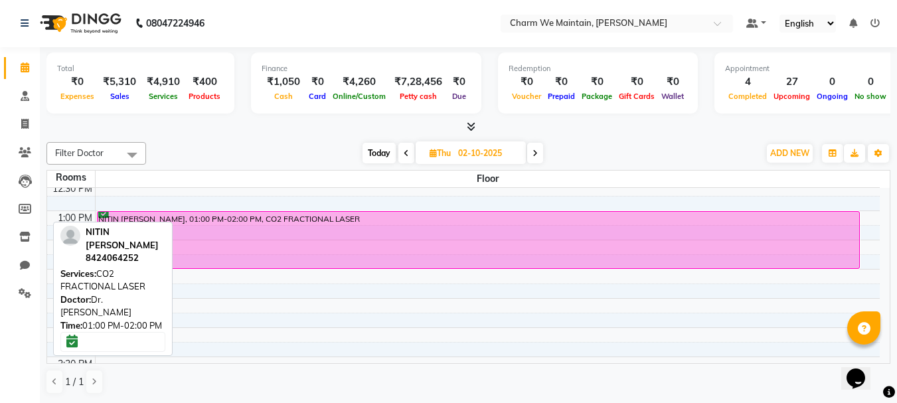
click at [386, 240] on div "NITIN [PERSON_NAME], 01:00 PM-02:00 PM, CO2 FRACTIONAL LASER" at bounding box center [479, 240] width 762 height 56
select select "6"
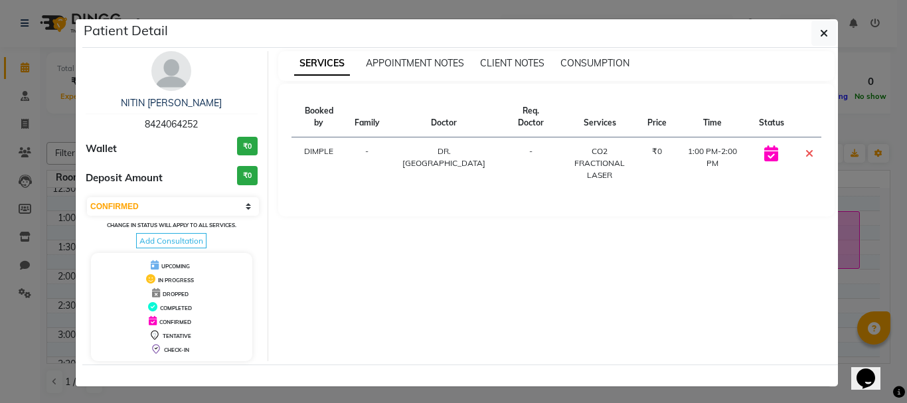
click at [694, 137] on td "1:00 PM-2:00 PM" at bounding box center [712, 163] width 76 height 52
click at [820, 31] on icon "button" at bounding box center [824, 33] width 8 height 11
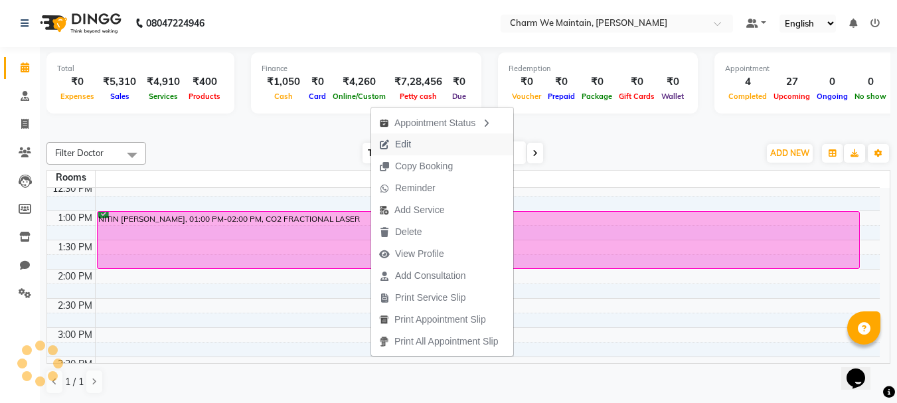
click at [430, 142] on button "Edit" at bounding box center [442, 144] width 142 height 22
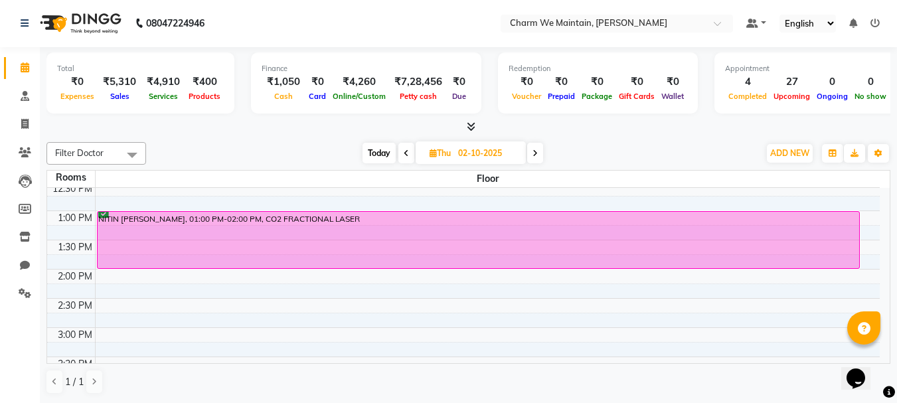
select select "confirm booking"
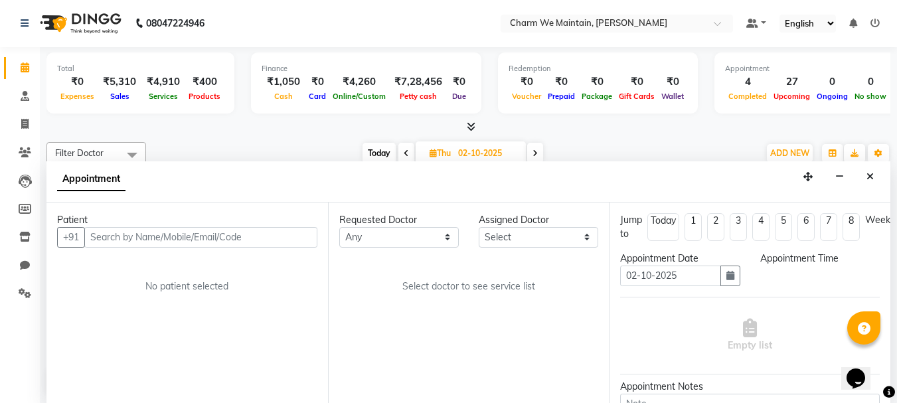
select select "780"
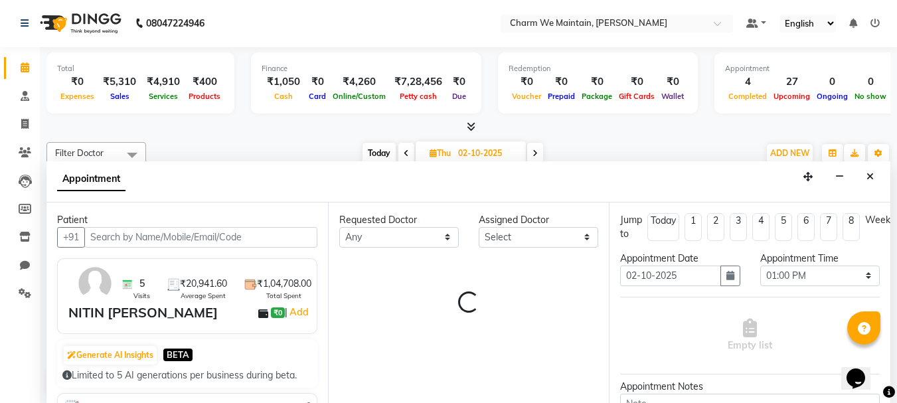
select select "86212"
select select "4343"
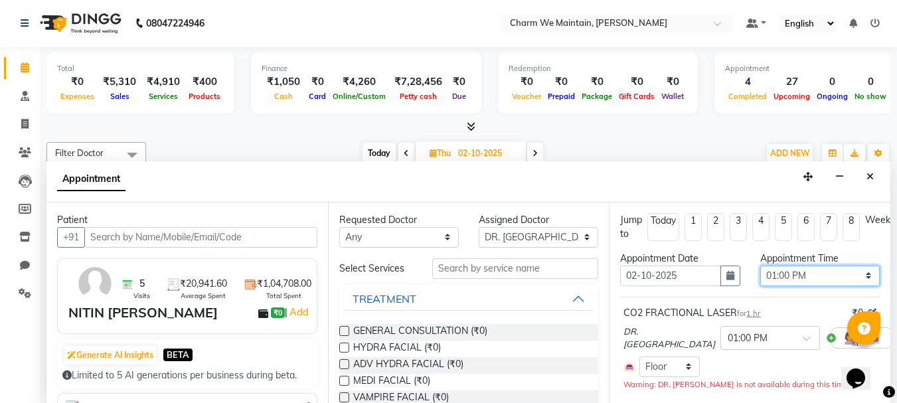
click at [808, 274] on select "Select 09:00 AM 09:15 AM 09:30 AM 09:45 AM 10:00 AM 10:15 AM 10:30 AM 10:45 AM …" at bounding box center [819, 275] width 119 height 21
select select "720"
click at [760, 265] on select "Select 09:00 AM 09:15 AM 09:30 AM 09:45 AM 10:00 AM 10:15 AM 10:30 AM 10:45 AM …" at bounding box center [819, 275] width 119 height 21
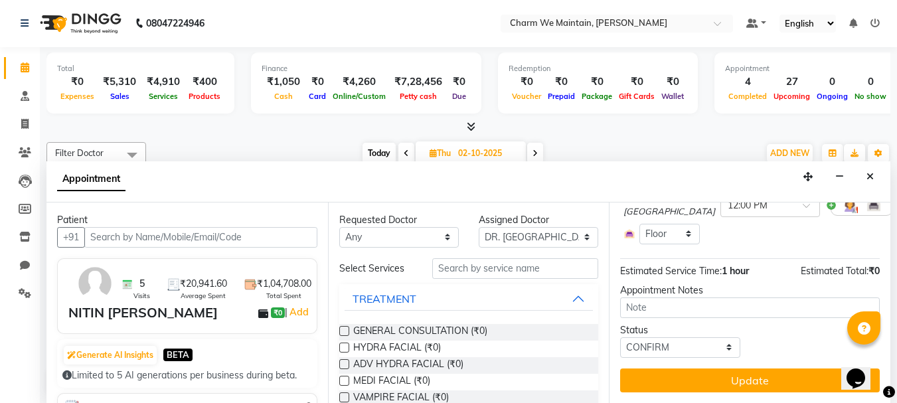
scroll to position [143, 0]
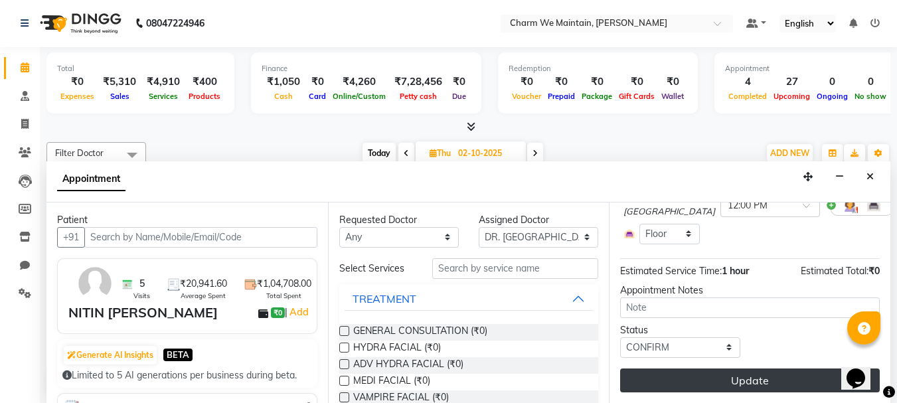
click at [746, 369] on button "Update" at bounding box center [750, 380] width 260 height 24
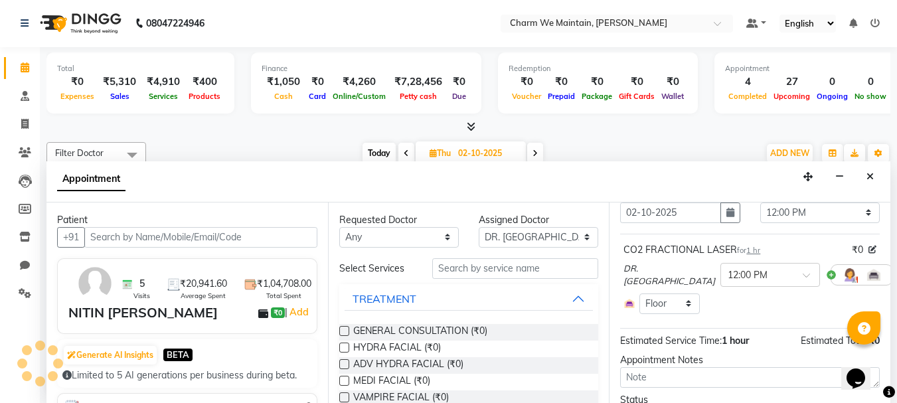
scroll to position [10, 0]
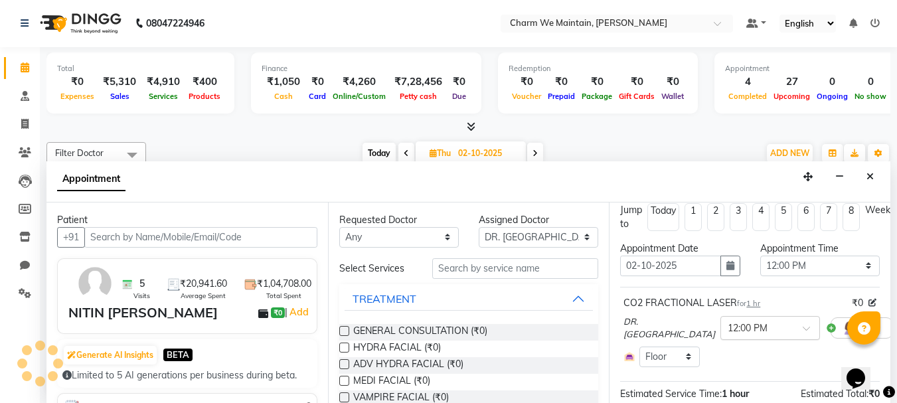
click at [802, 328] on span at bounding box center [810, 332] width 17 height 14
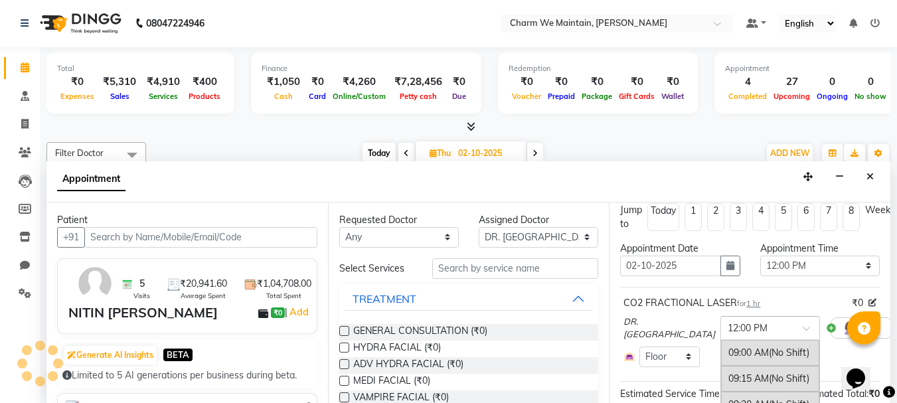
scroll to position [305, 0]
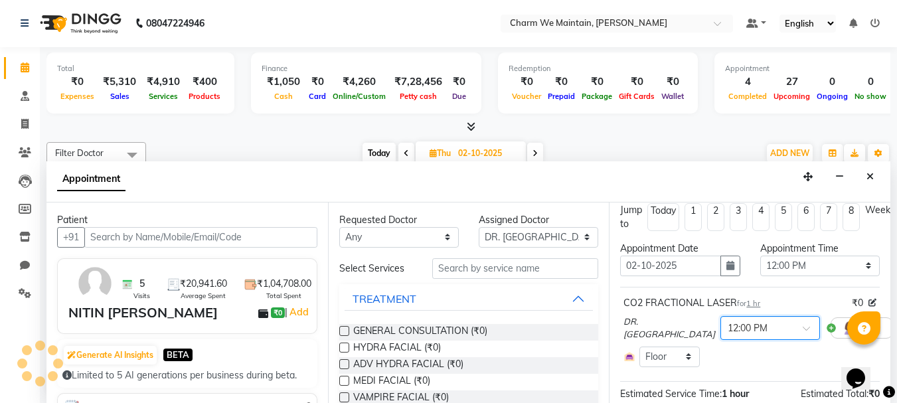
click at [802, 328] on span at bounding box center [810, 332] width 17 height 14
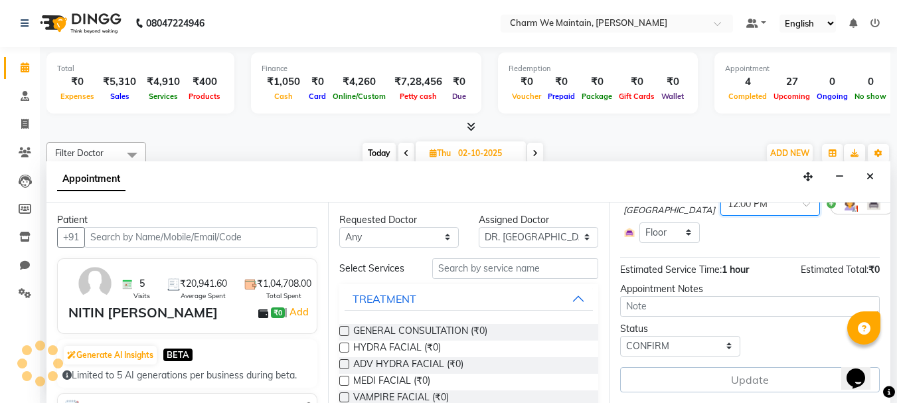
scroll to position [143, 0]
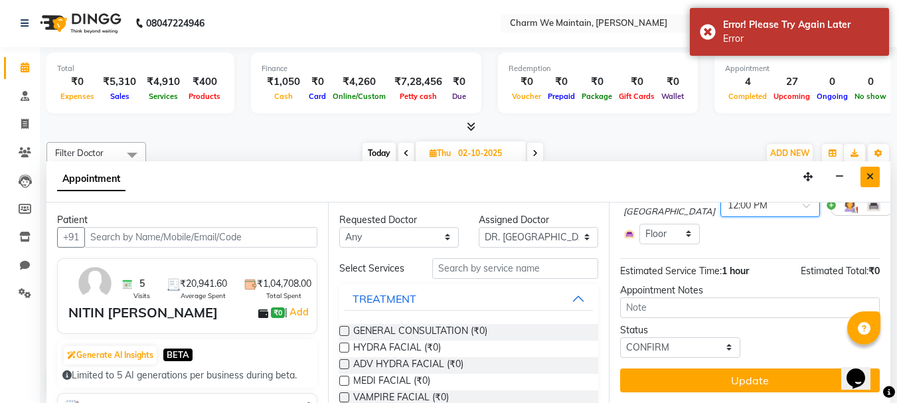
click at [871, 177] on icon "Close" at bounding box center [869, 176] width 7 height 9
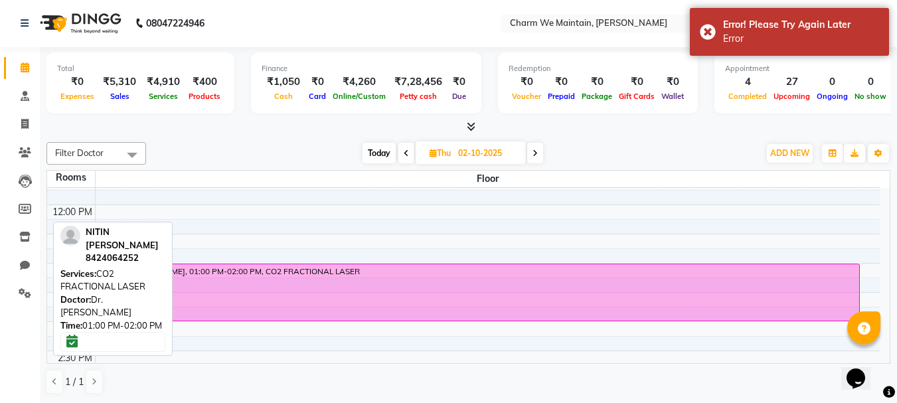
scroll to position [202, 0]
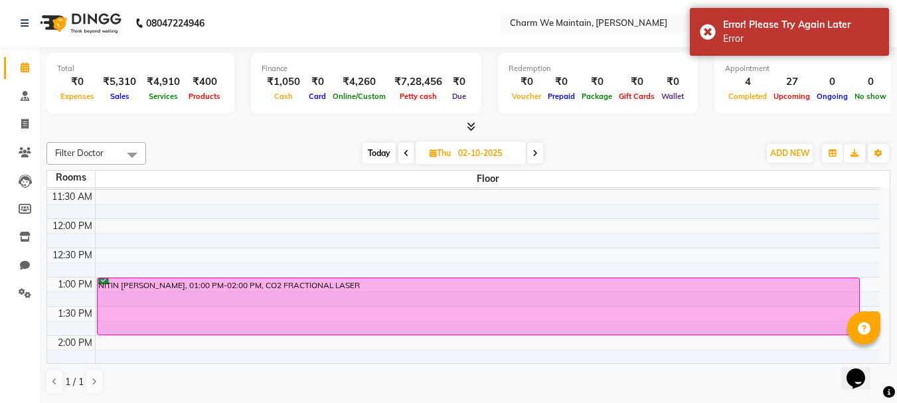
drag, startPoint x: 208, startPoint y: 225, endPoint x: 121, endPoint y: 232, distance: 87.9
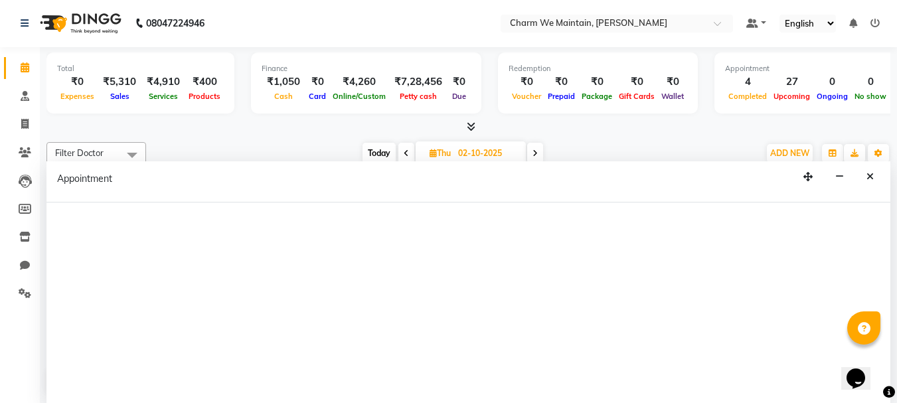
select select "765"
select select "tentative"
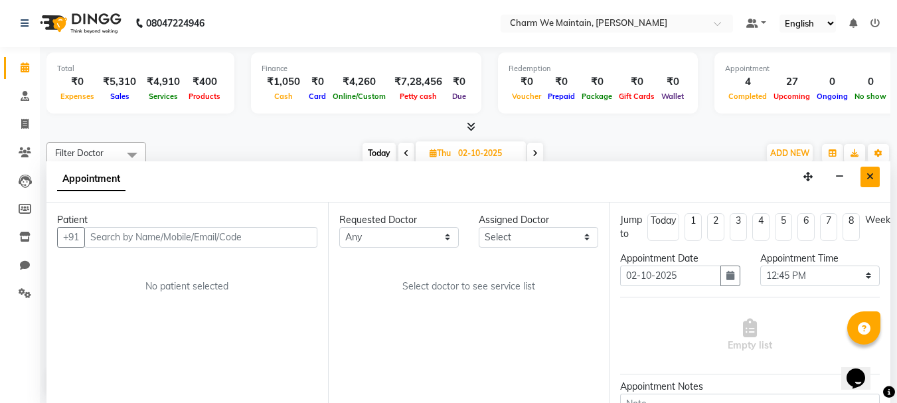
click at [863, 176] on button "Close" at bounding box center [869, 177] width 19 height 21
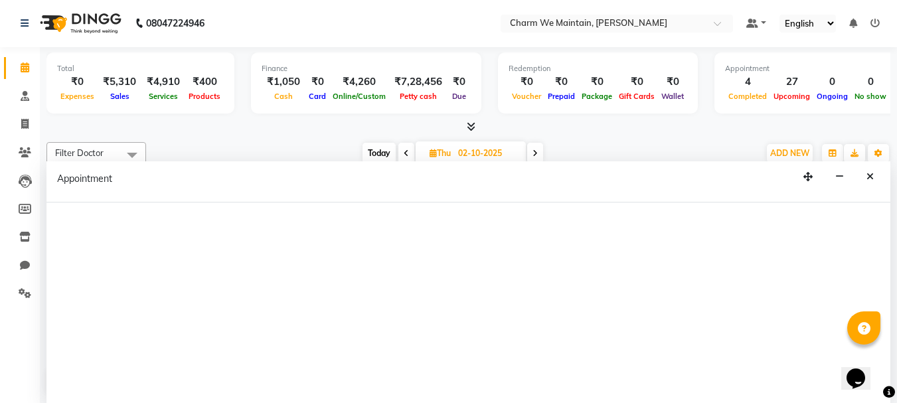
select select "720"
select select "tentative"
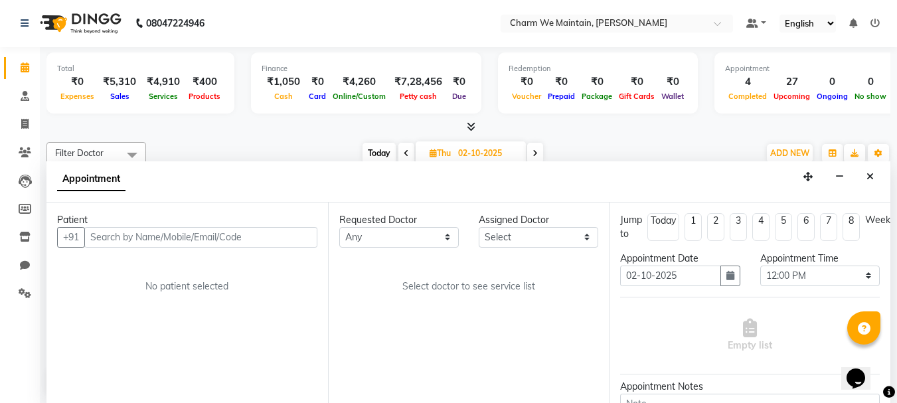
click at [144, 238] on input "text" at bounding box center [200, 237] width 233 height 21
type input "b"
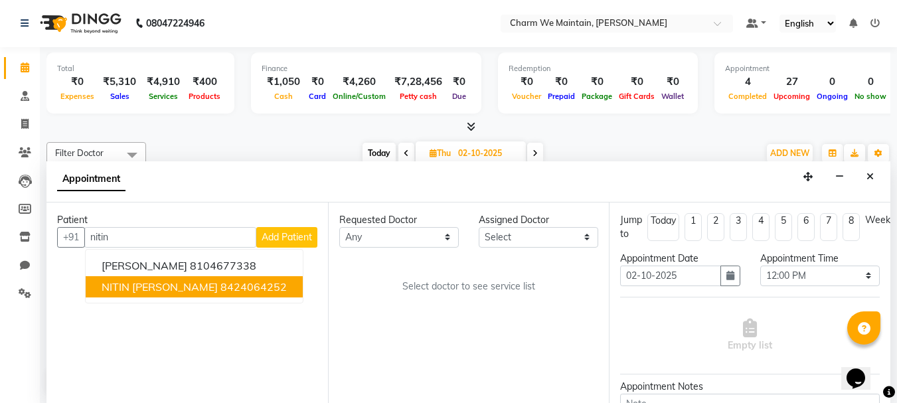
click at [220, 287] on ngb-highlight "8424064252" at bounding box center [253, 286] width 66 height 13
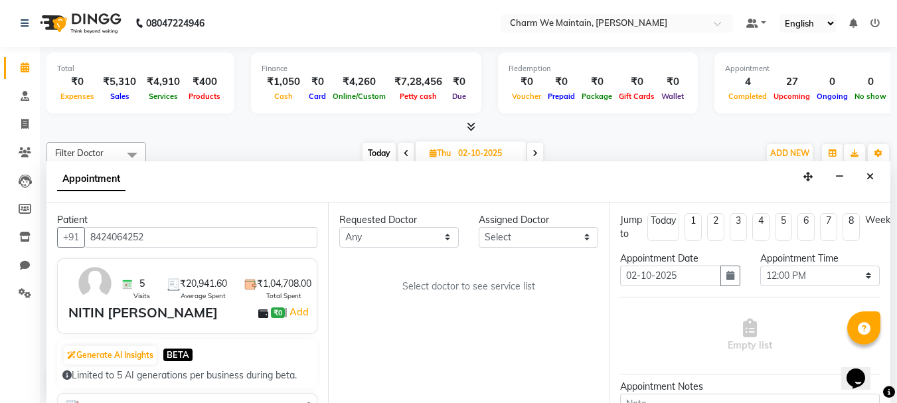
type input "8424064252"
click at [514, 232] on select "Select DR. AYESHA DR. [GEOGRAPHIC_DATA]" at bounding box center [538, 237] width 119 height 21
select select "86212"
click at [479, 227] on select "Select DR. AYESHA DR. [GEOGRAPHIC_DATA]" at bounding box center [538, 237] width 119 height 21
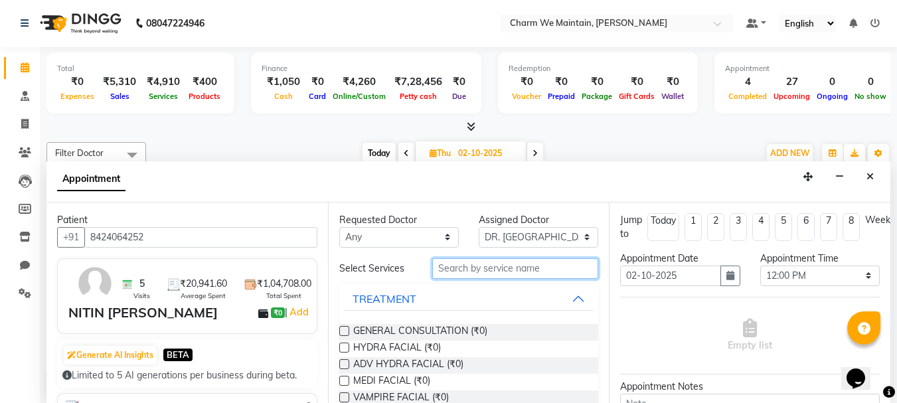
click at [457, 269] on input "text" at bounding box center [515, 268] width 166 height 21
type input "co"
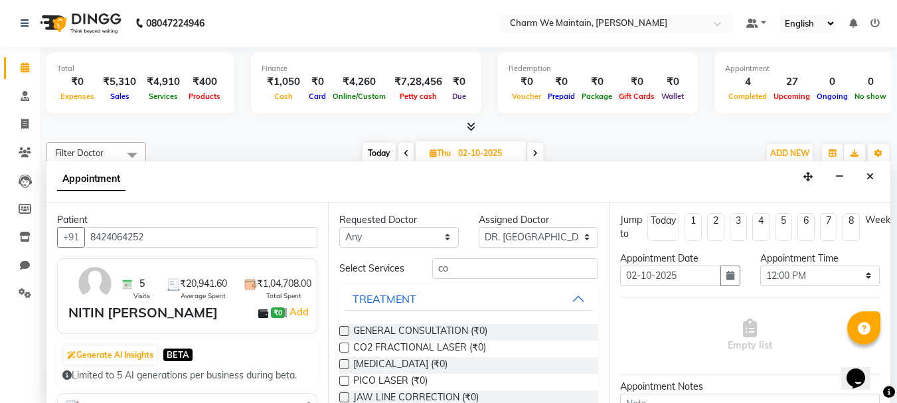
click at [340, 349] on label at bounding box center [344, 347] width 10 height 10
click at [340, 349] on input "checkbox" at bounding box center [343, 348] width 9 height 9
checkbox input "true"
select select "4343"
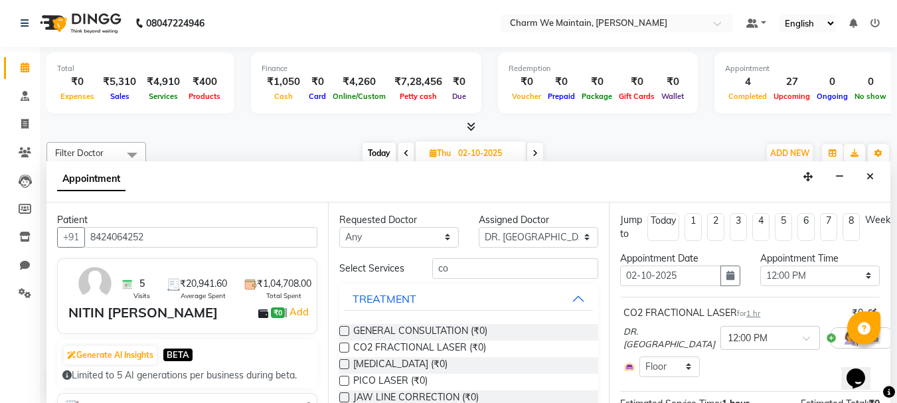
checkbox input "false"
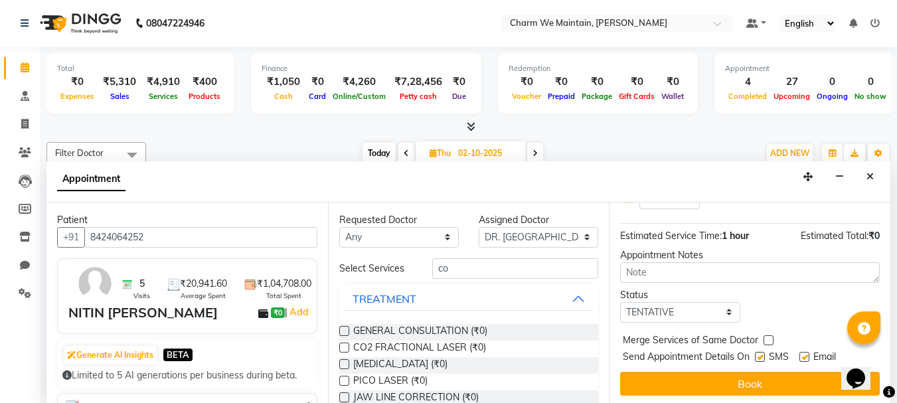
scroll to position [181, 0]
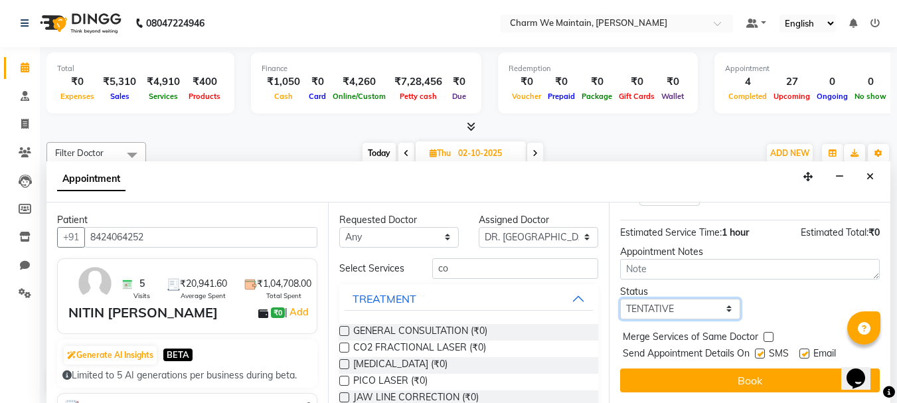
click at [706, 307] on select "Select TENTATIVE CONFIRM UPCOMING" at bounding box center [679, 309] width 119 height 21
select select "confirm booking"
click at [620, 299] on select "Select TENTATIVE CONFIRM UPCOMING" at bounding box center [679, 309] width 119 height 21
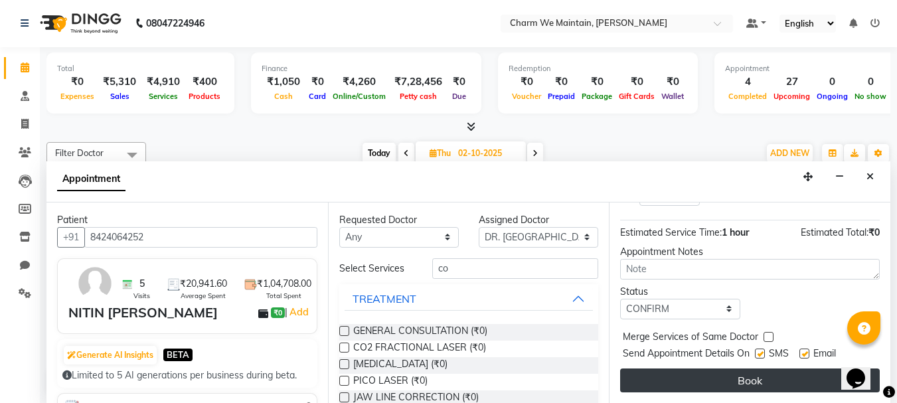
click at [760, 372] on button "Book" at bounding box center [750, 380] width 260 height 24
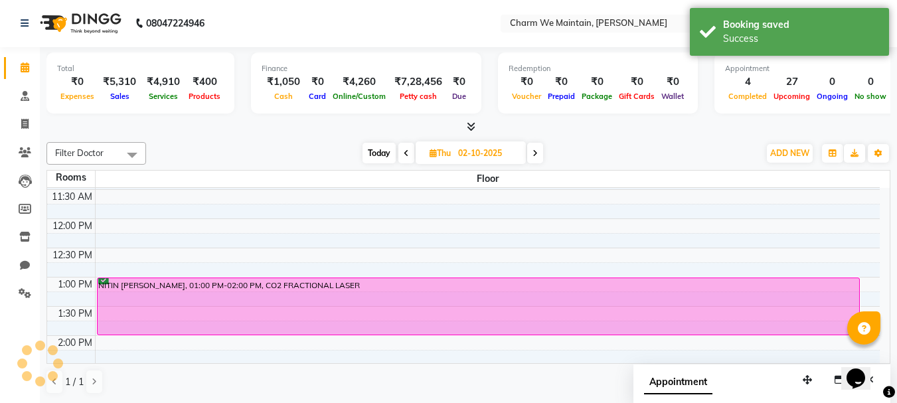
scroll to position [0, 0]
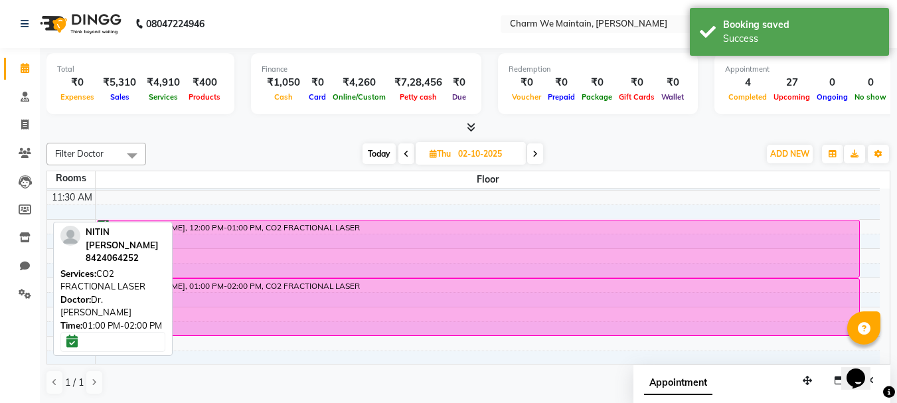
click at [433, 300] on div "NITIN [PERSON_NAME], 01:00 PM-02:00 PM, CO2 FRACTIONAL LASER" at bounding box center [479, 307] width 762 height 56
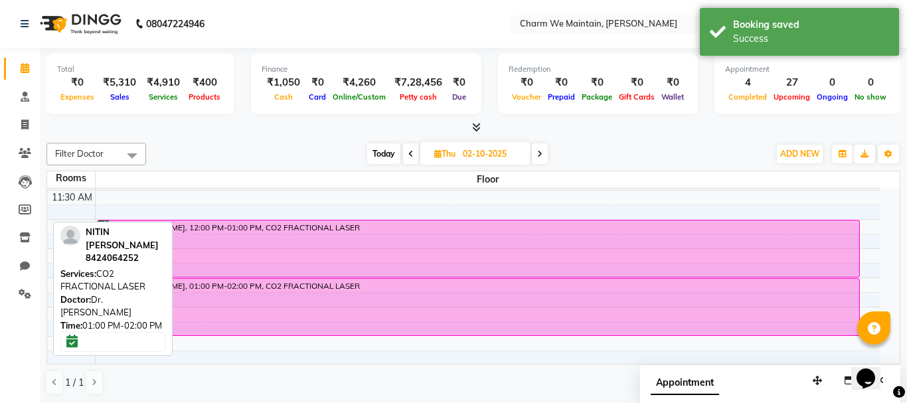
select select "6"
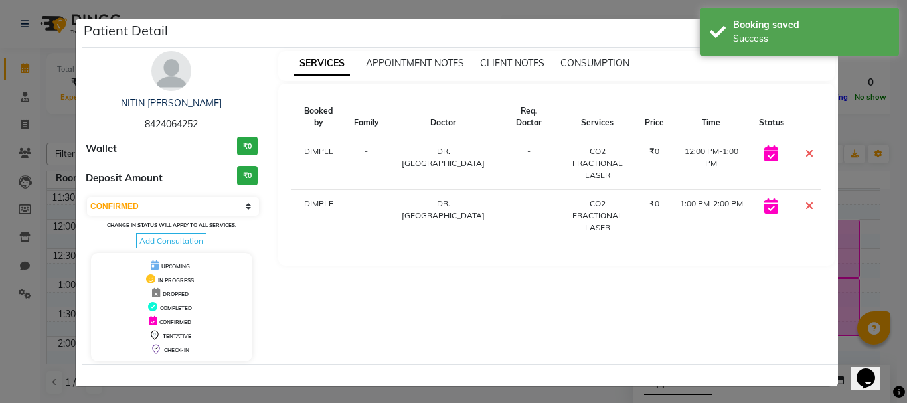
click at [805, 200] on icon at bounding box center [809, 205] width 8 height 11
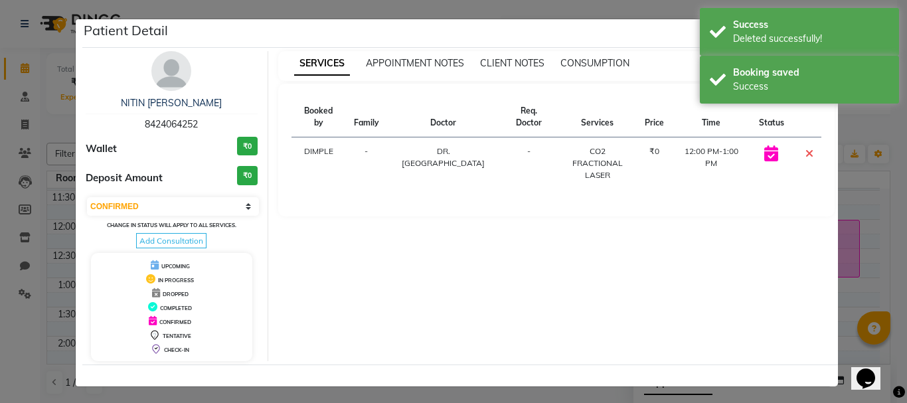
click at [851, 198] on ngb-modal-window "Patient Detail NITIN VISHNU SANAS 8424064252 Wallet ₹0 Deposit Amount ₹0 Select…" at bounding box center [453, 201] width 907 height 403
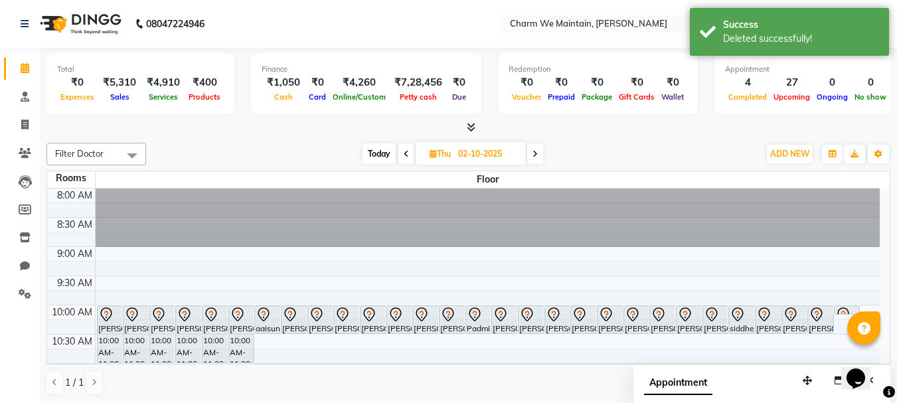
drag, startPoint x: 378, startPoint y: 151, endPoint x: 376, endPoint y: 159, distance: 9.0
click at [378, 151] on span "Today" at bounding box center [378, 153] width 33 height 21
type input "01-10-2025"
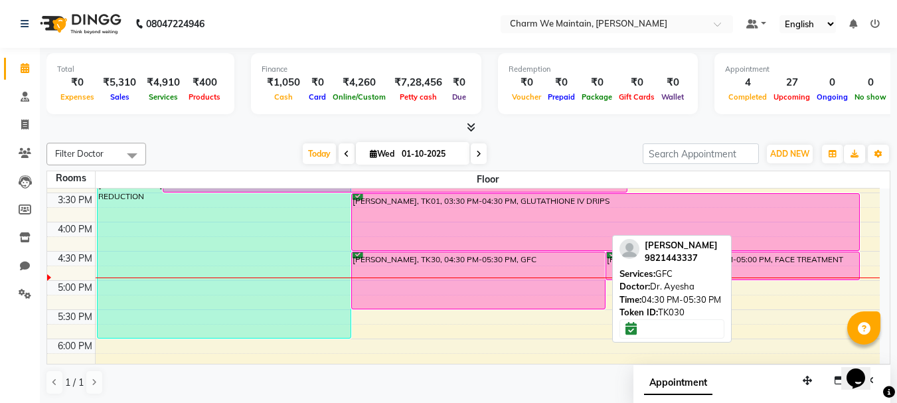
scroll to position [435, 0]
